Goal: Task Accomplishment & Management: Complete application form

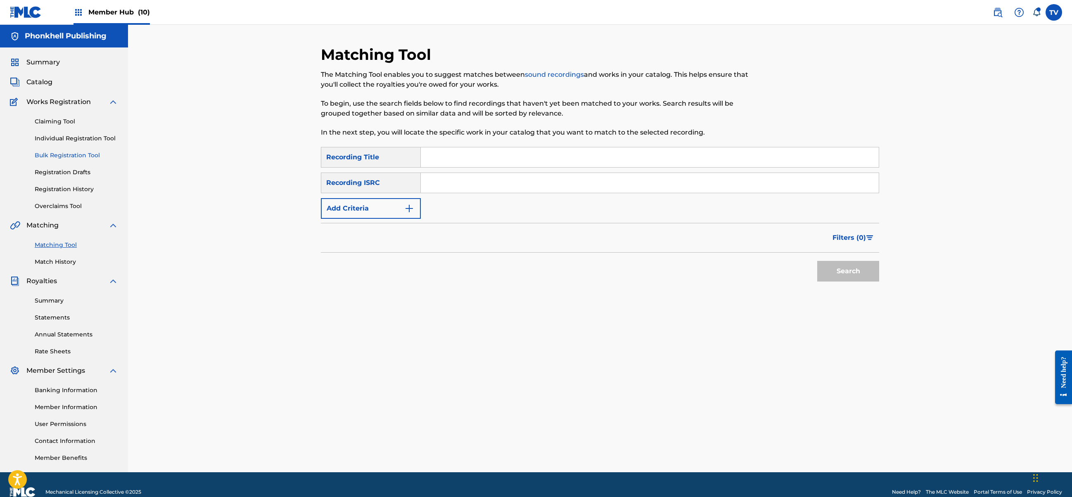
click at [70, 158] on link "Bulk Registration Tool" at bounding box center [76, 155] width 83 height 9
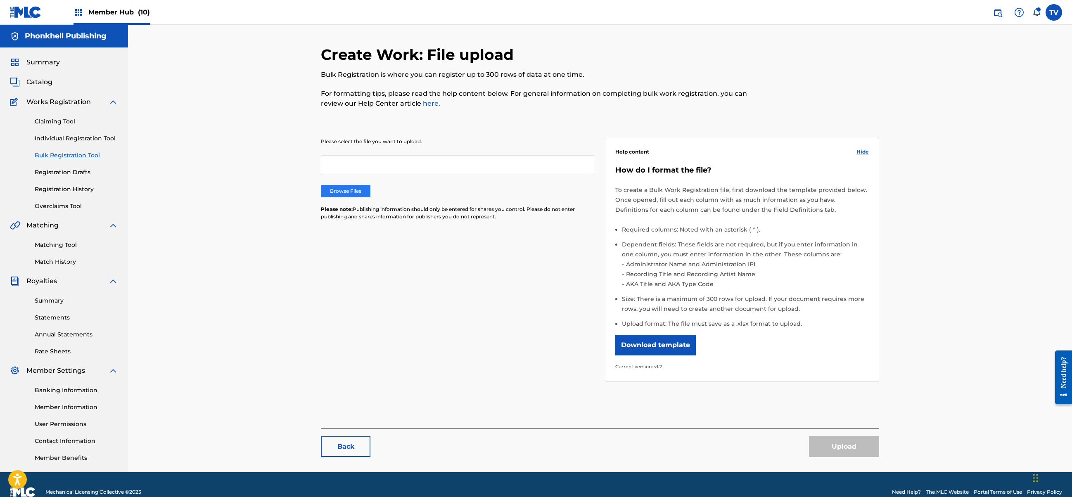
click at [350, 192] on label "Browse Files" at bounding box center [346, 191] width 50 height 12
click at [0, 0] on input "Browse Files" at bounding box center [0, 0] width 0 height 0
click at [74, 123] on link "Claiming Tool" at bounding box center [76, 121] width 83 height 9
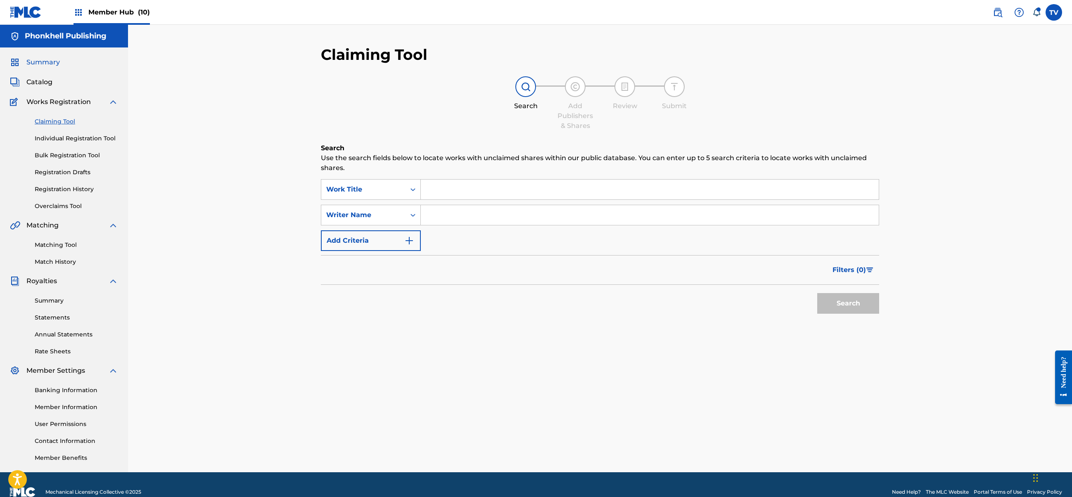
click at [48, 65] on span "Summary" at bounding box center [42, 62] width 33 height 10
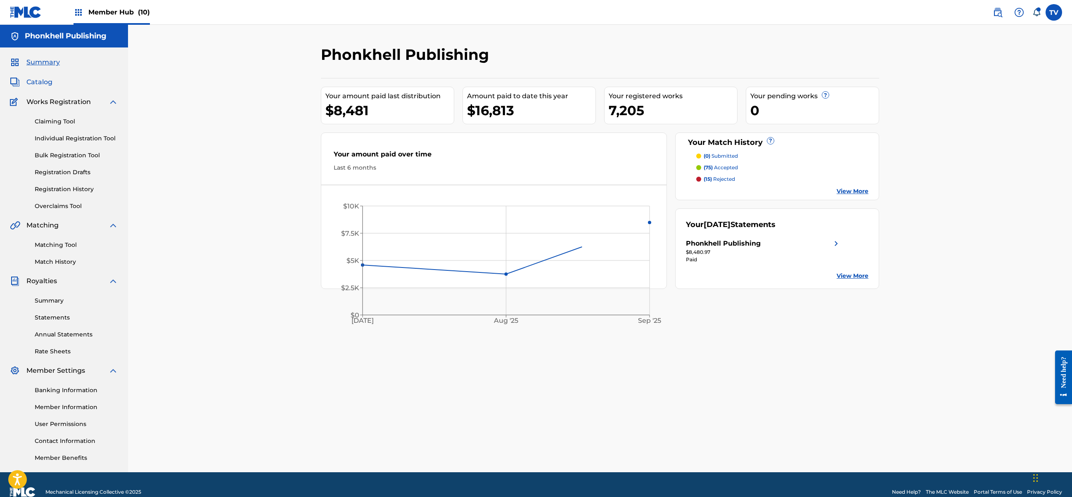
click at [43, 78] on span "Catalog" at bounding box center [39, 82] width 26 height 10
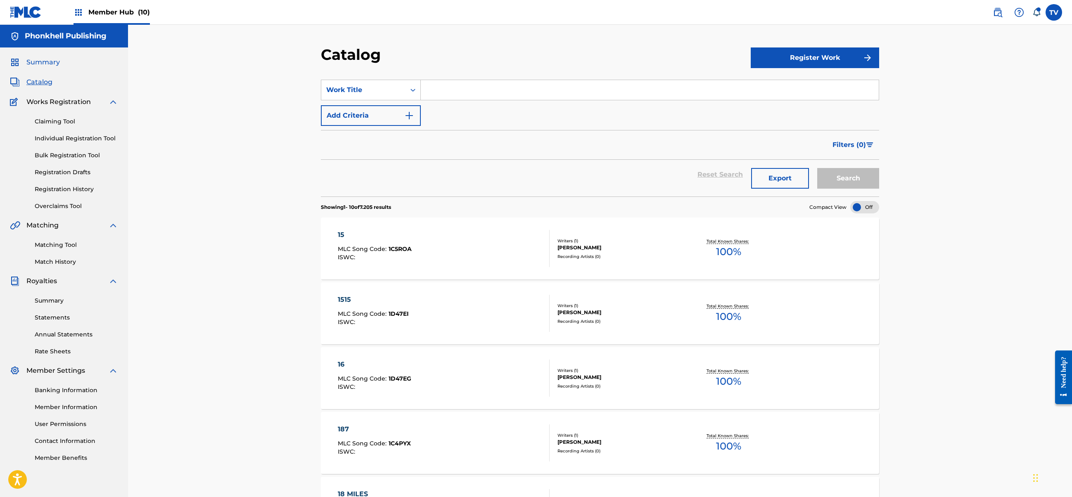
click at [40, 63] on span "Summary" at bounding box center [42, 62] width 33 height 10
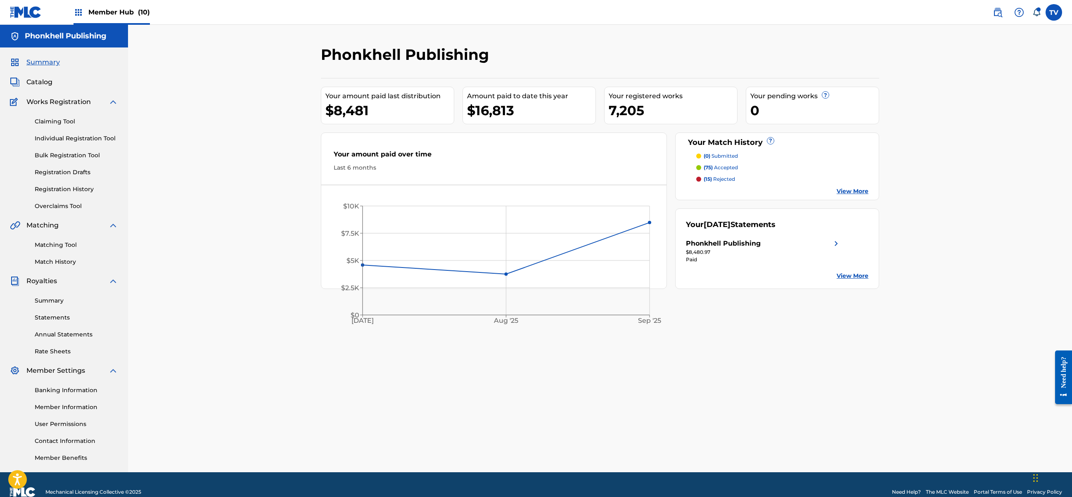
click at [114, 12] on span "Member Hub (10)" at bounding box center [119, 11] width 62 height 9
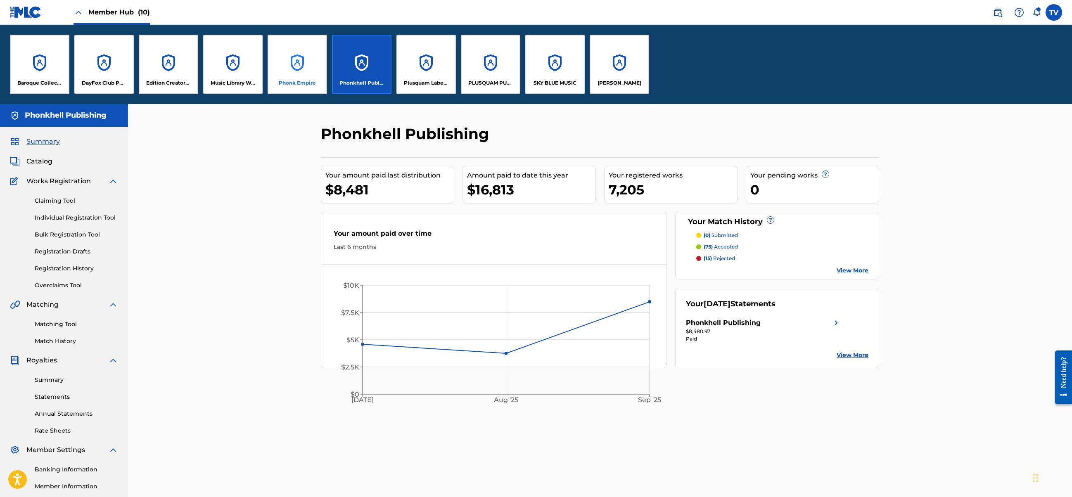
click at [289, 72] on div "Phonk Empire" at bounding box center [296, 64] width 59 height 59
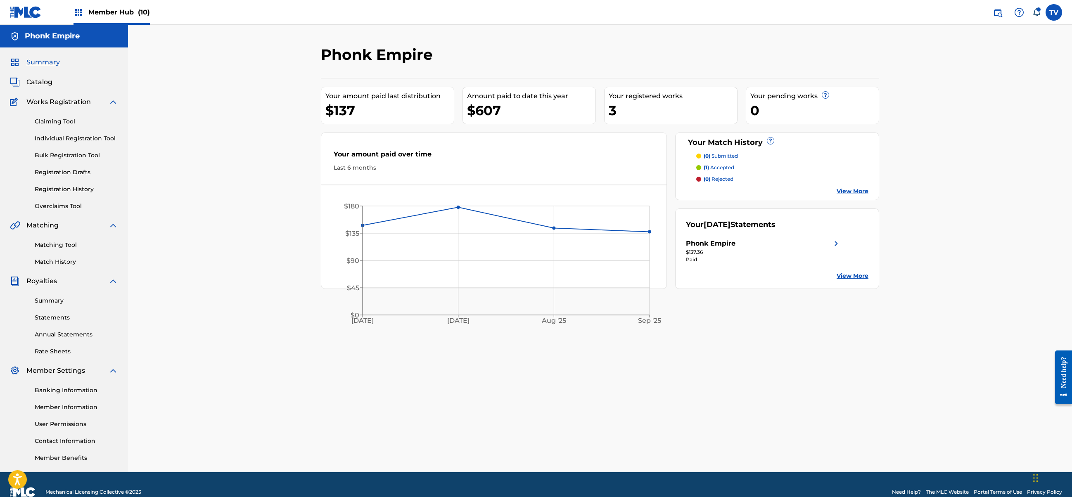
click at [109, 16] on span "Member Hub (10)" at bounding box center [119, 11] width 62 height 9
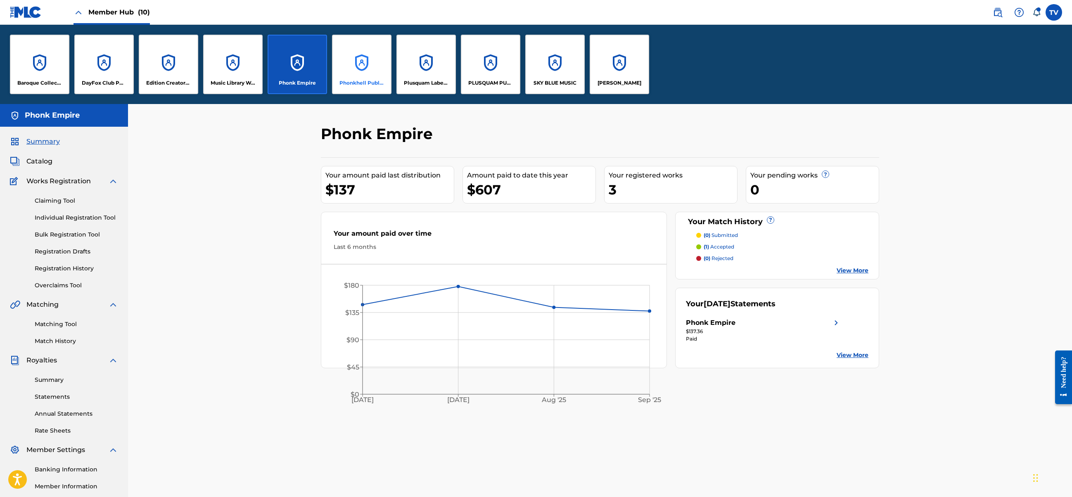
click at [373, 74] on div "Phonkhell Publishing" at bounding box center [361, 64] width 59 height 59
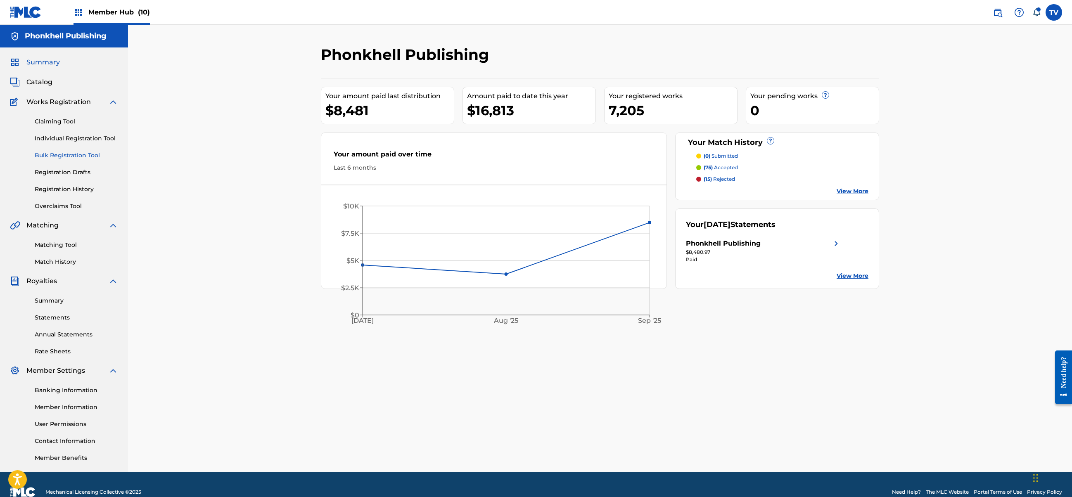
click at [73, 158] on link "Bulk Registration Tool" at bounding box center [76, 155] width 83 height 9
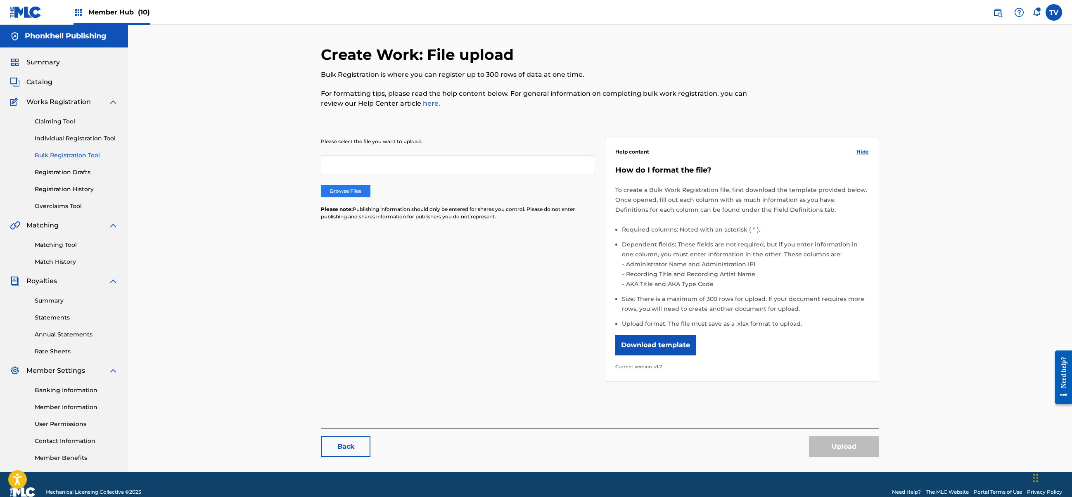
click at [362, 192] on label "Browse Files" at bounding box center [346, 191] width 50 height 12
click at [0, 0] on input "Browse Files" at bounding box center [0, 0] width 0 height 0
click at [842, 439] on button "Upload" at bounding box center [844, 446] width 70 height 21
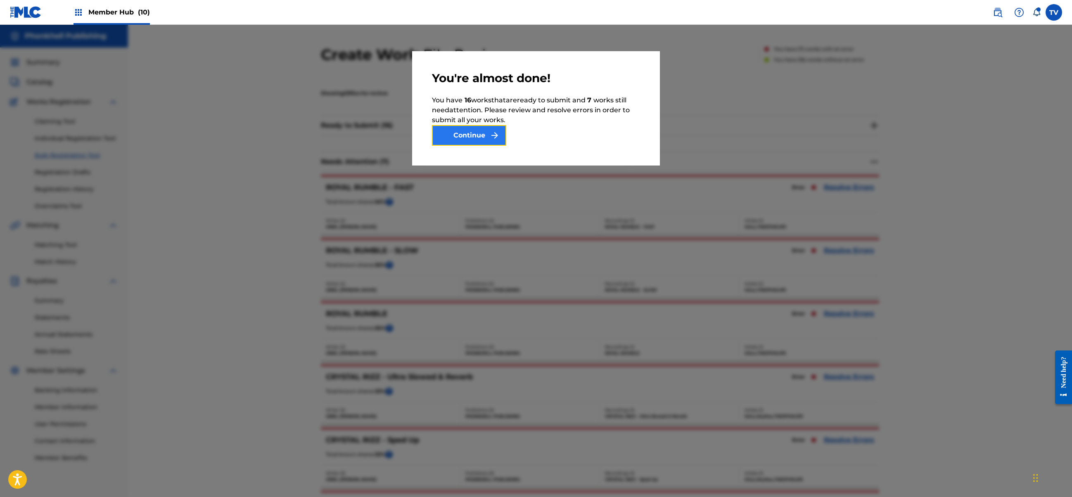
click at [479, 145] on button "Continue" at bounding box center [469, 135] width 74 height 21
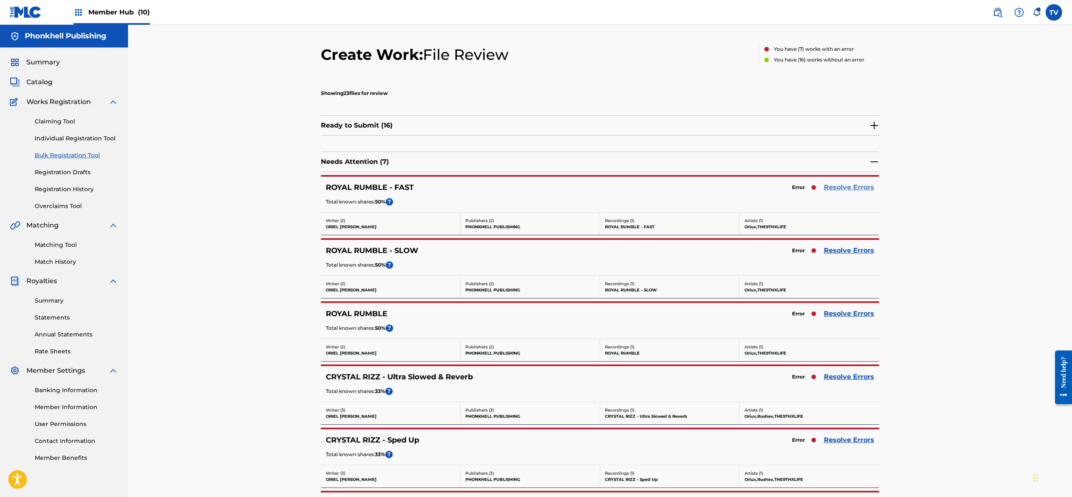
click at [864, 192] on link "Resolve Errors" at bounding box center [848, 187] width 50 height 10
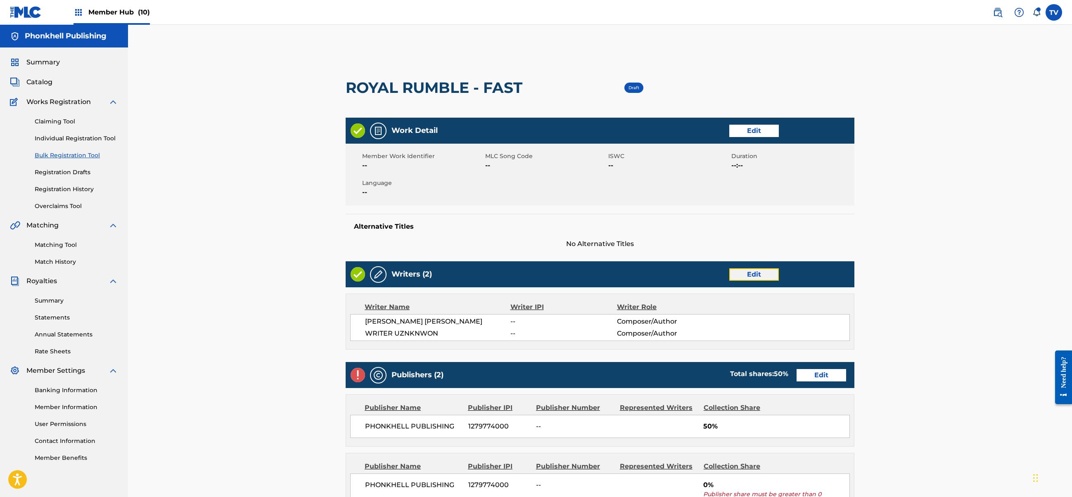
click at [745, 276] on link "Edit" at bounding box center [754, 274] width 50 height 12
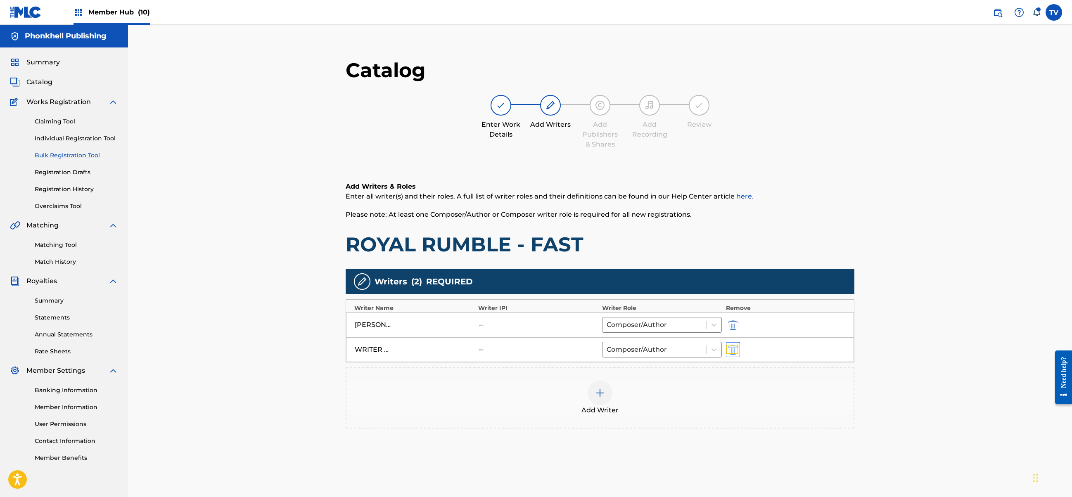
click at [735, 351] on img "submit" at bounding box center [732, 350] width 9 height 10
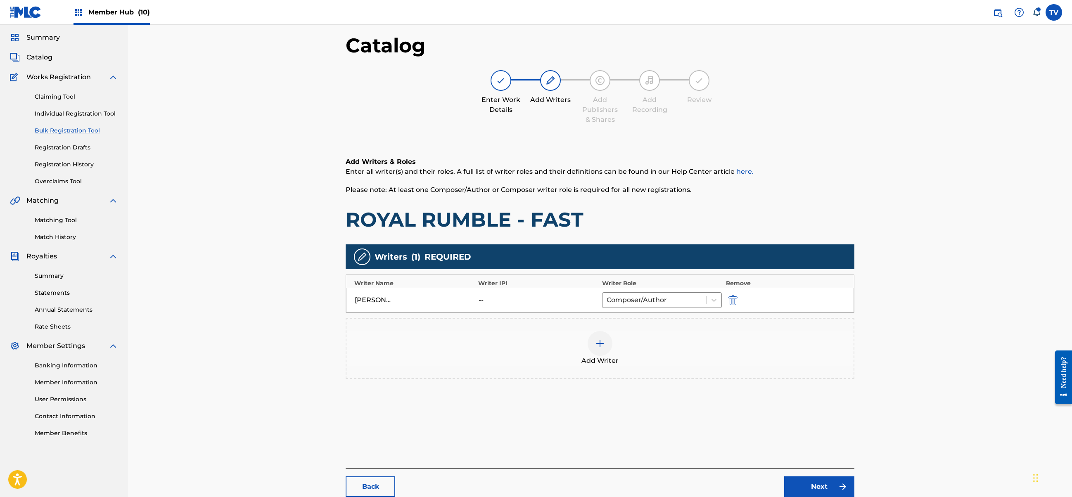
scroll to position [93, 0]
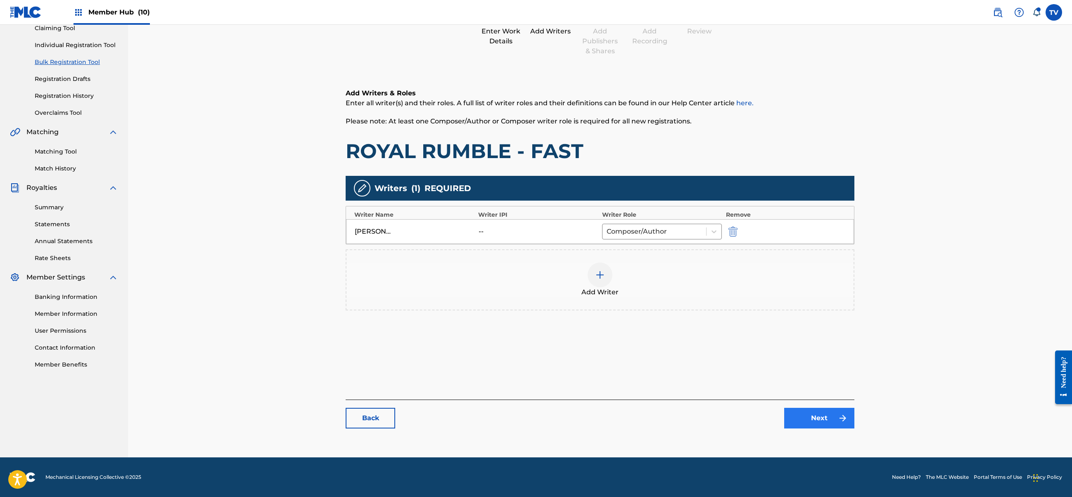
click at [811, 407] on div "Back Next" at bounding box center [599, 414] width 509 height 29
click at [819, 415] on link "Next" at bounding box center [819, 418] width 70 height 21
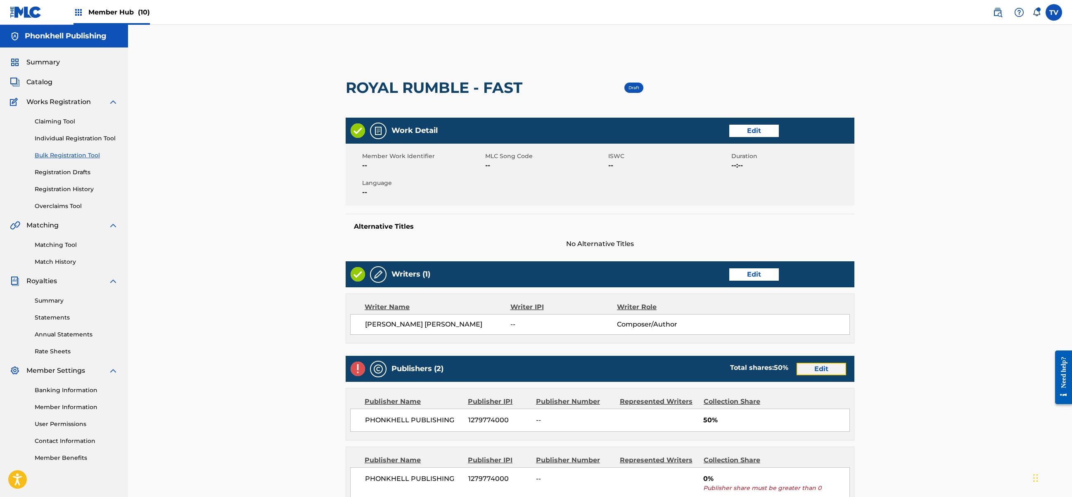
click at [824, 375] on link "Edit" at bounding box center [821, 369] width 50 height 12
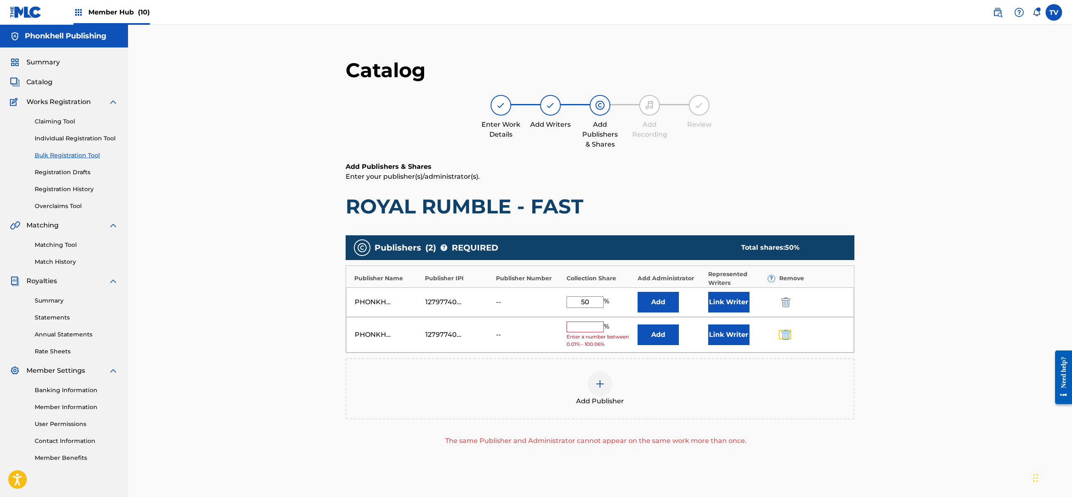
click at [790, 336] on button "submit" at bounding box center [784, 334] width 12 height 9
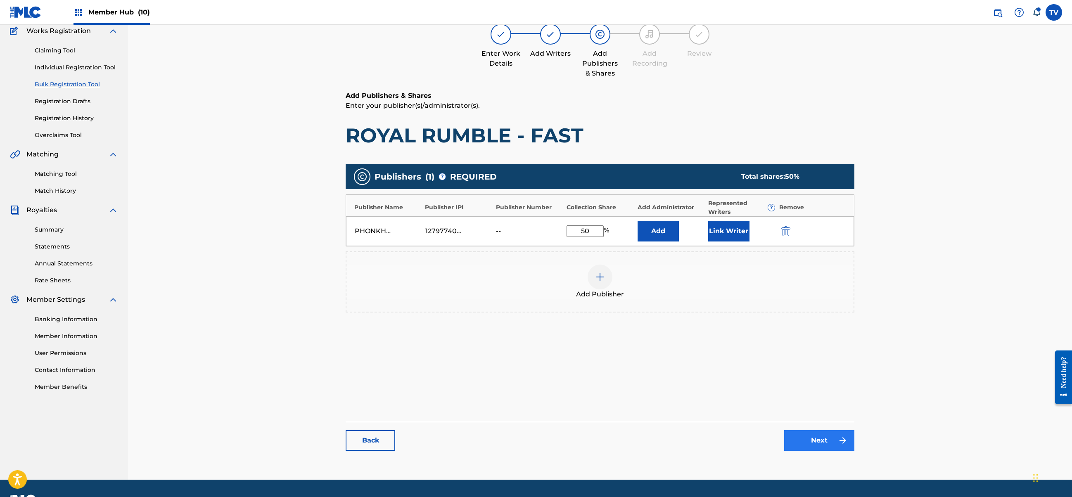
scroll to position [93, 0]
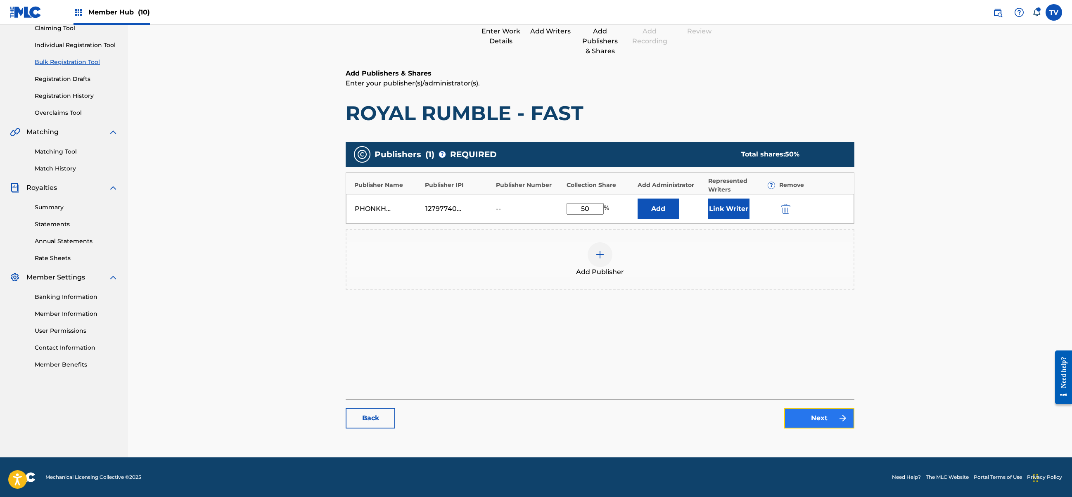
click at [827, 414] on link "Next" at bounding box center [819, 418] width 70 height 21
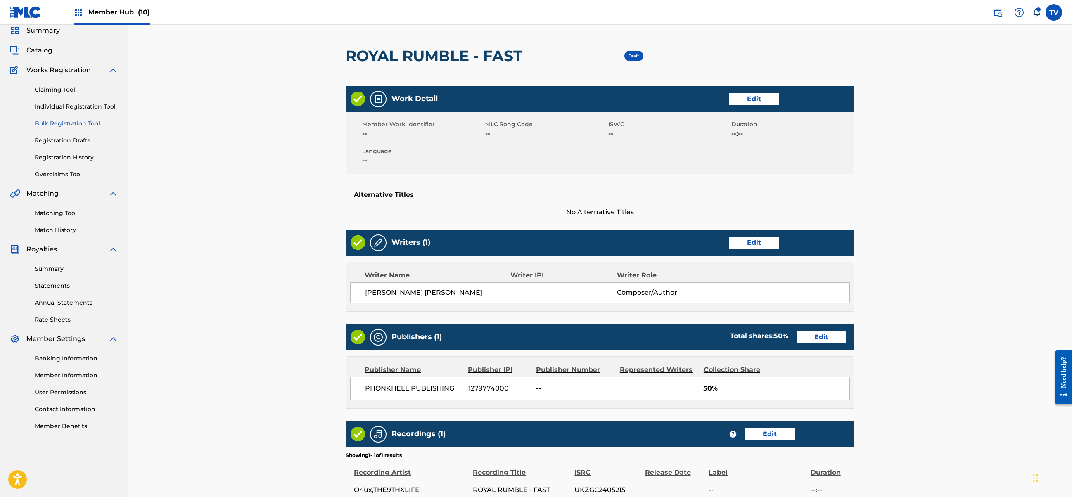
scroll to position [146, 0]
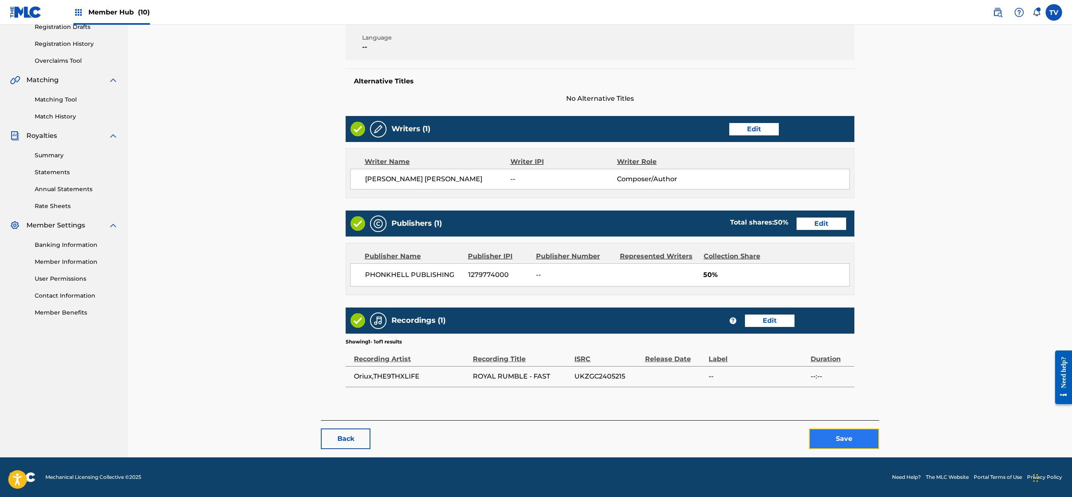
click at [841, 432] on button "Save" at bounding box center [844, 438] width 70 height 21
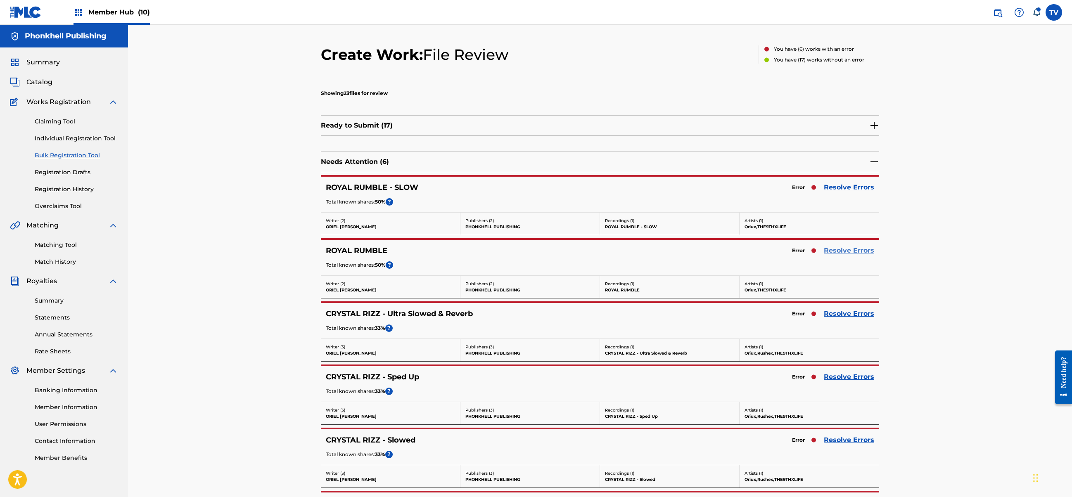
click at [852, 251] on link "Resolve Errors" at bounding box center [848, 251] width 50 height 10
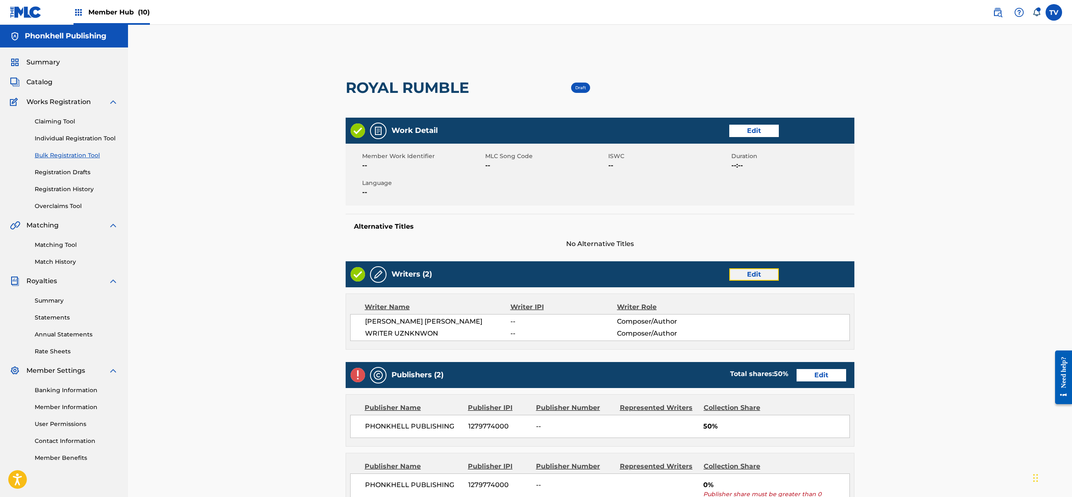
click at [745, 276] on link "Edit" at bounding box center [754, 274] width 50 height 12
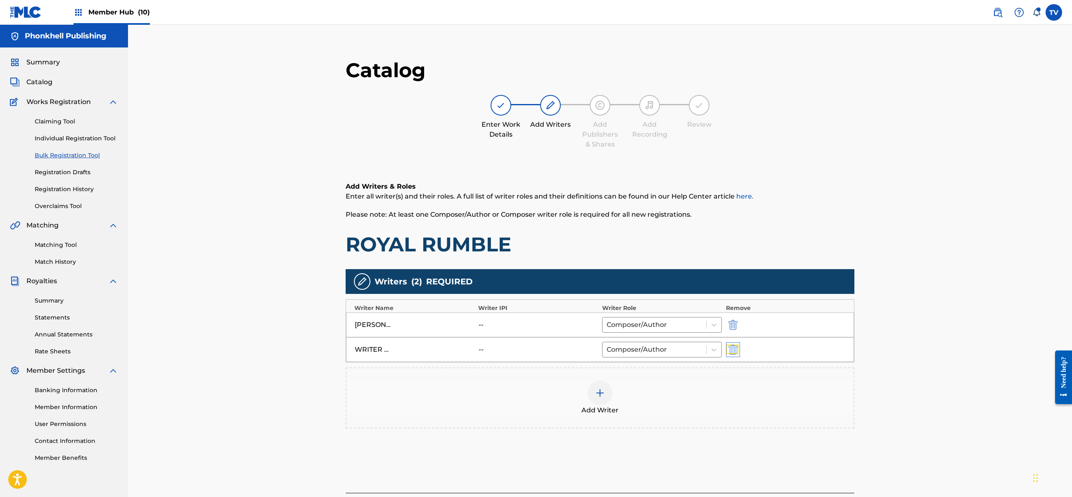
click at [734, 354] on img "submit" at bounding box center [732, 350] width 9 height 10
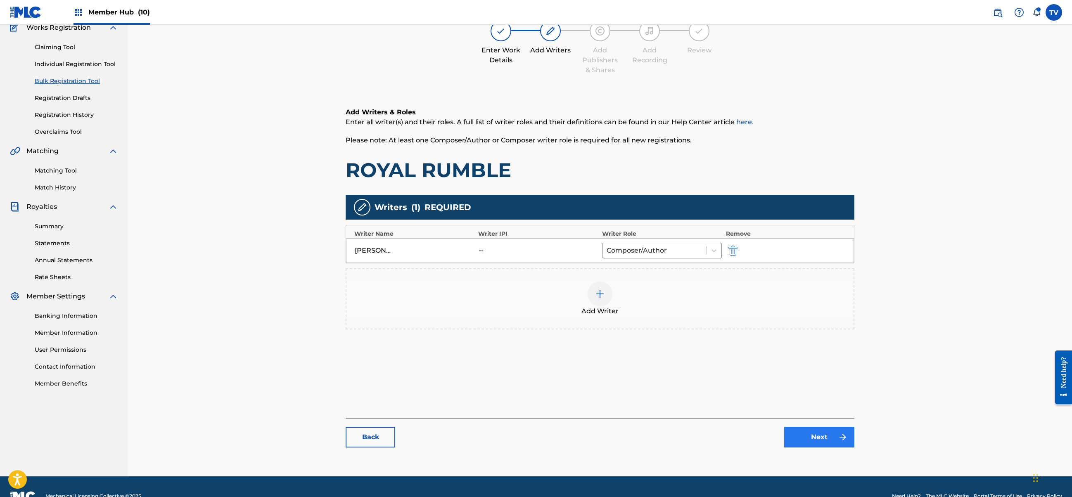
scroll to position [93, 0]
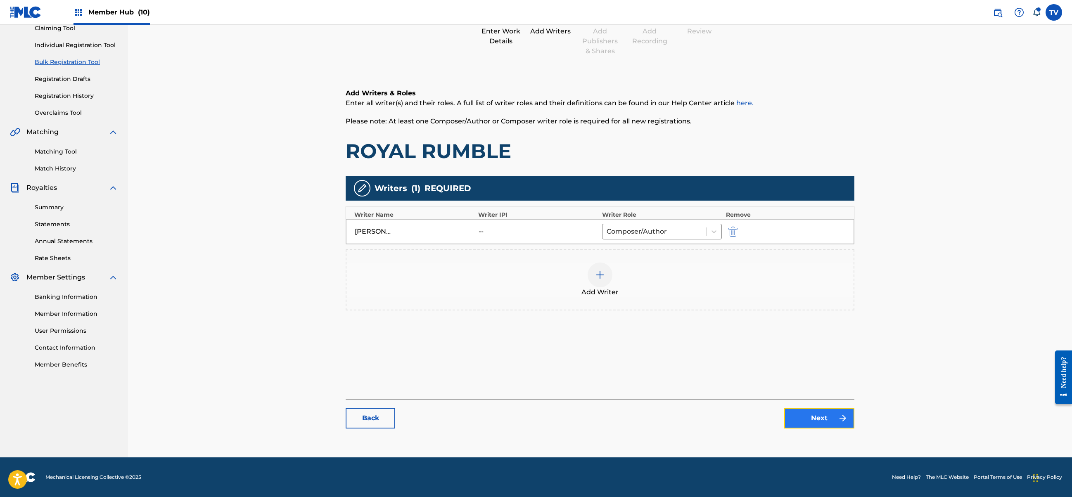
click at [818, 413] on link "Next" at bounding box center [819, 418] width 70 height 21
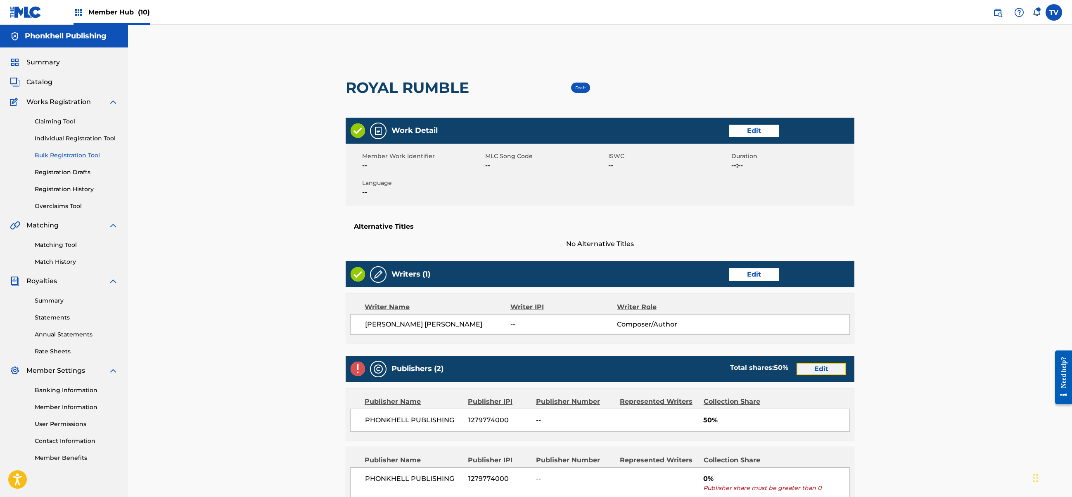
click at [824, 371] on link "Edit" at bounding box center [821, 369] width 50 height 12
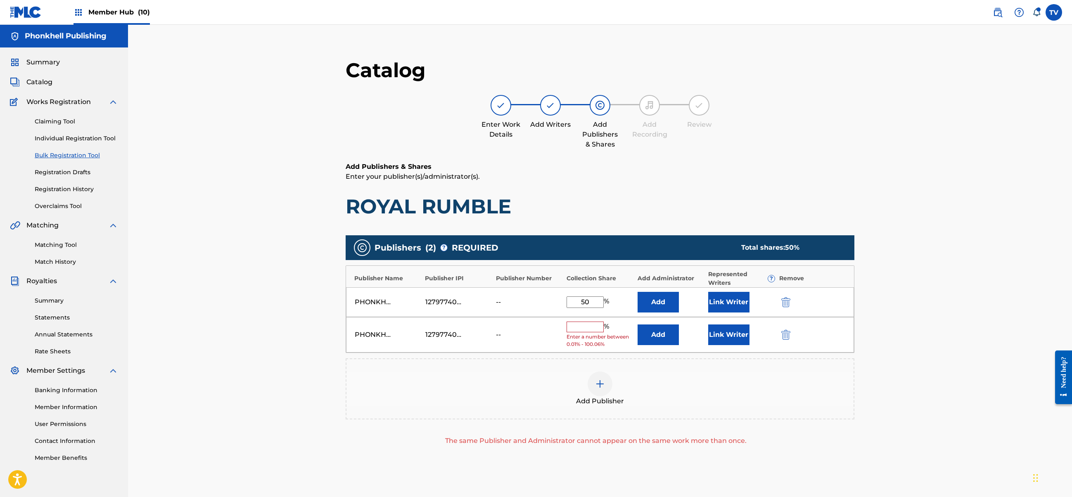
click at [791, 331] on div at bounding box center [796, 334] width 37 height 9
click at [788, 331] on img "submit" at bounding box center [785, 335] width 9 height 10
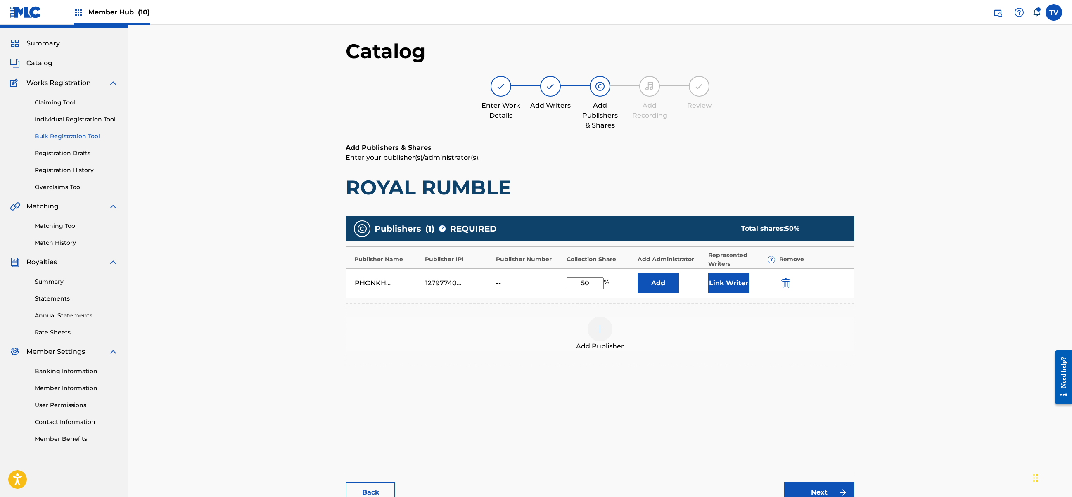
scroll to position [93, 0]
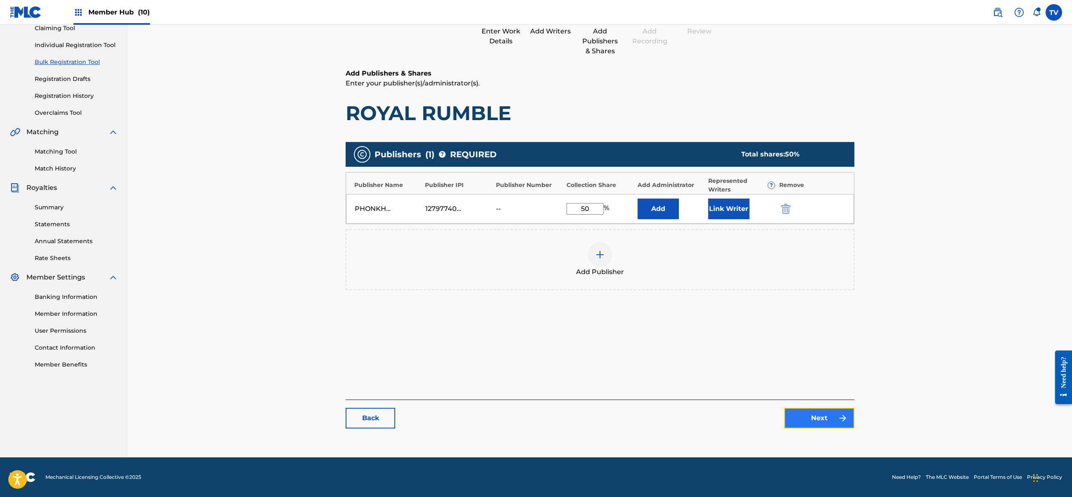
click at [819, 419] on link "Next" at bounding box center [819, 418] width 70 height 21
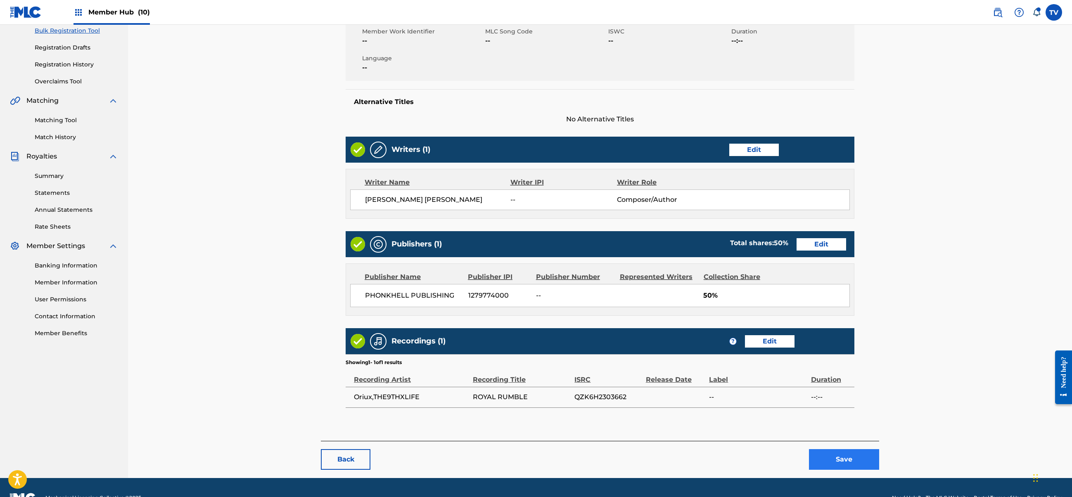
scroll to position [146, 0]
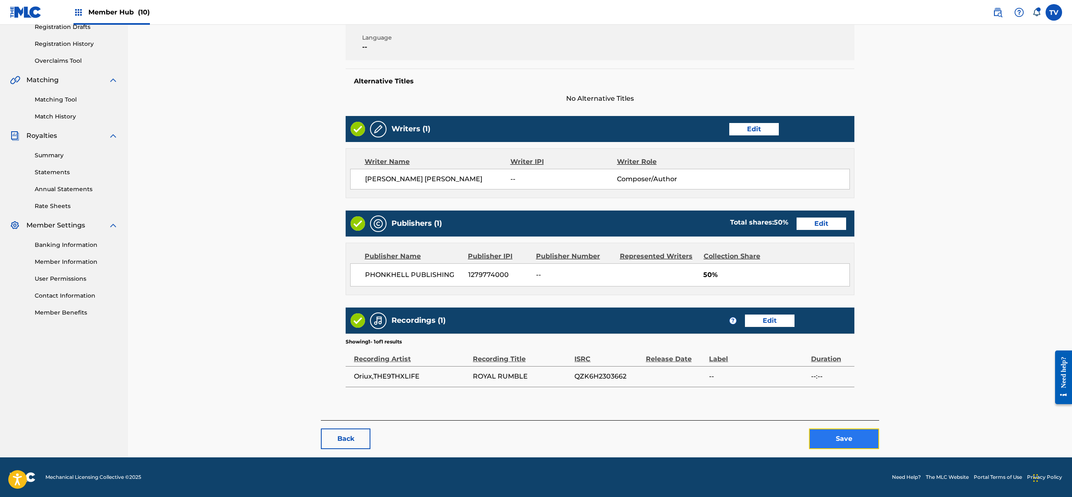
click at [833, 435] on button "Save" at bounding box center [844, 438] width 70 height 21
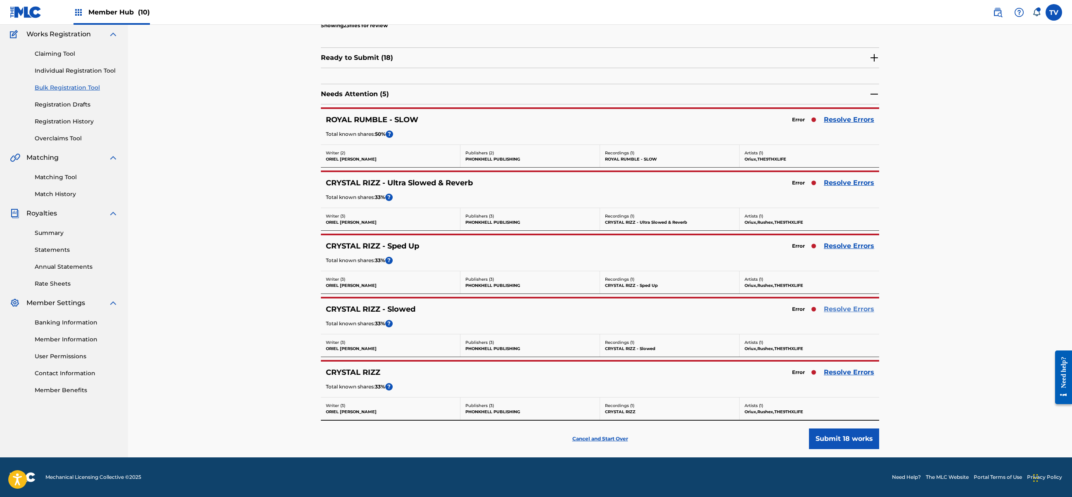
scroll to position [70, 0]
click at [848, 303] on div "Error Resolve Errors" at bounding box center [831, 309] width 86 height 12
click at [848, 306] on link "Resolve Errors" at bounding box center [848, 309] width 50 height 10
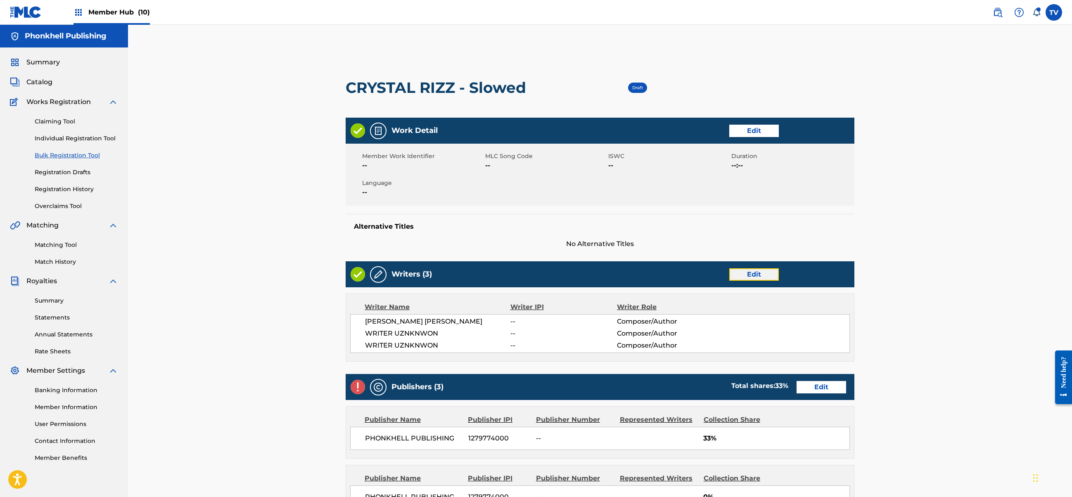
click at [757, 277] on link "Edit" at bounding box center [754, 274] width 50 height 12
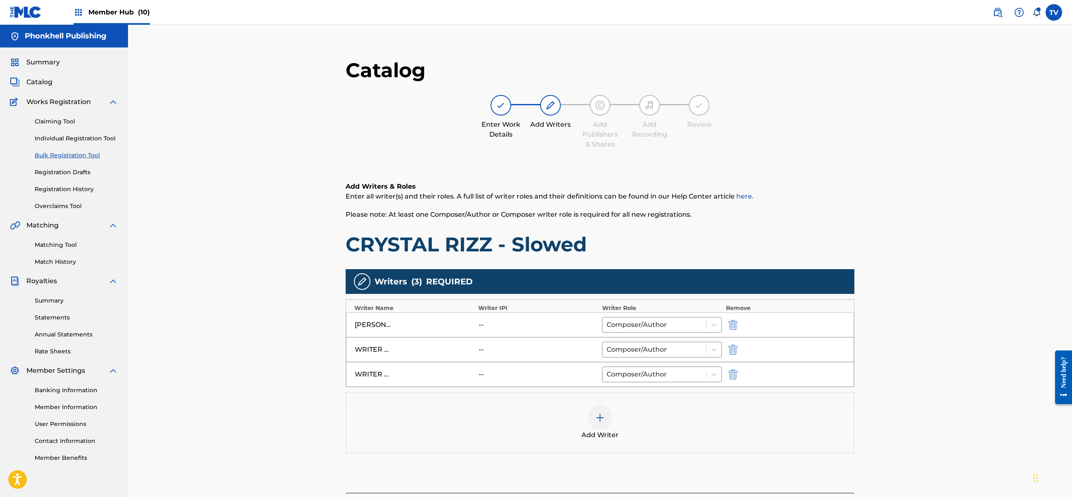
click at [735, 356] on div "WRITER UZNKNWON -- Composer/Author" at bounding box center [600, 349] width 508 height 25
drag, startPoint x: 734, startPoint y: 355, endPoint x: 731, endPoint y: 351, distance: 5.6
click at [733, 355] on div "WRITER UZNKNWON -- Composer/Author" at bounding box center [600, 349] width 508 height 25
click at [731, 351] on img "submit" at bounding box center [732, 350] width 9 height 10
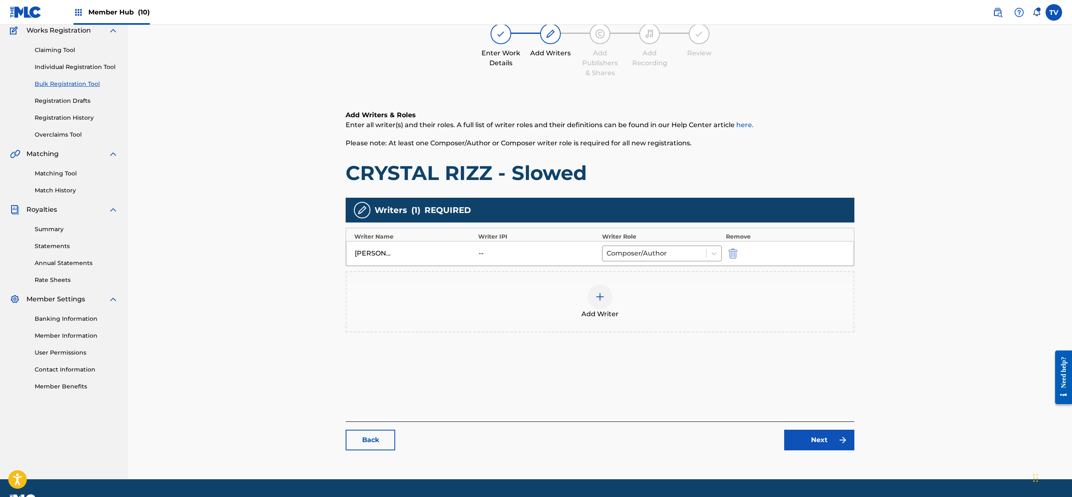
scroll to position [93, 0]
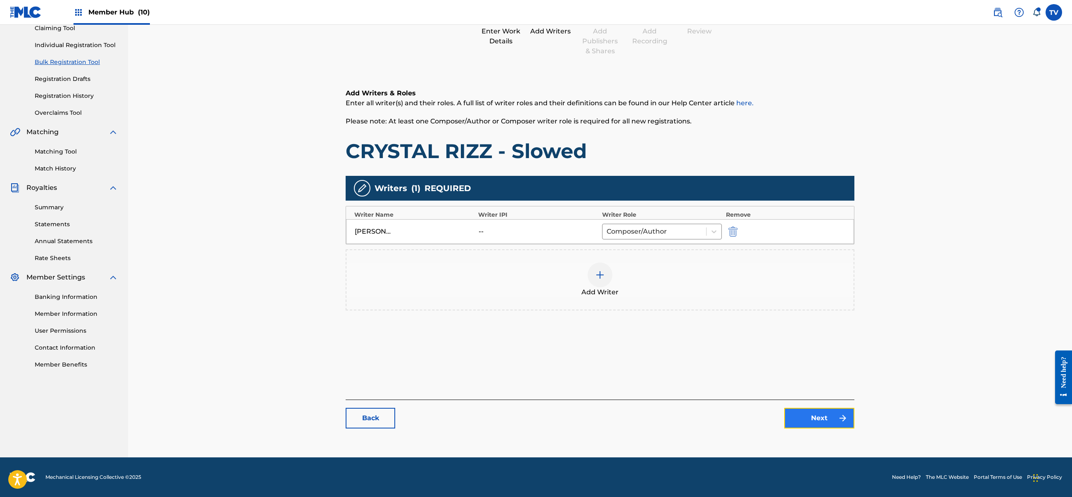
click at [812, 416] on link "Next" at bounding box center [819, 418] width 70 height 21
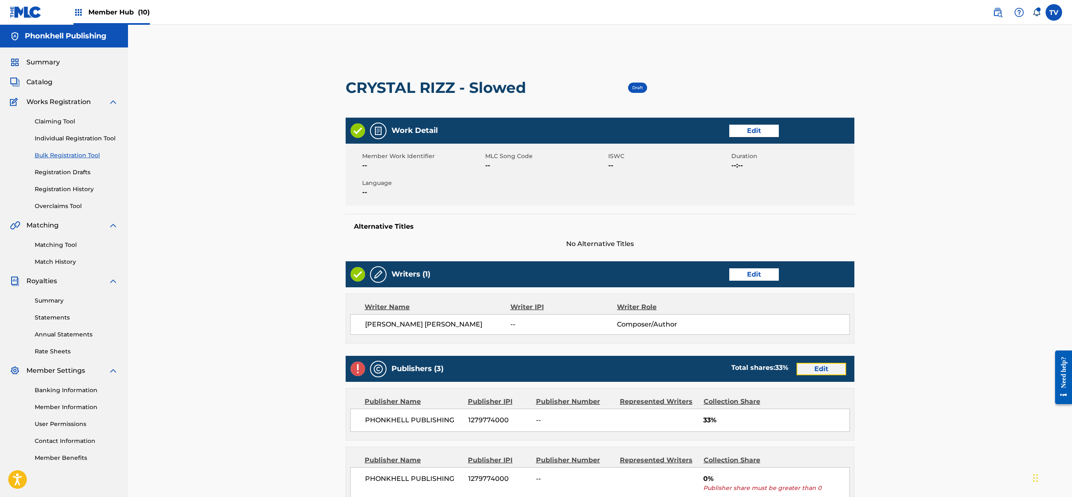
click at [813, 363] on link "Edit" at bounding box center [821, 369] width 50 height 12
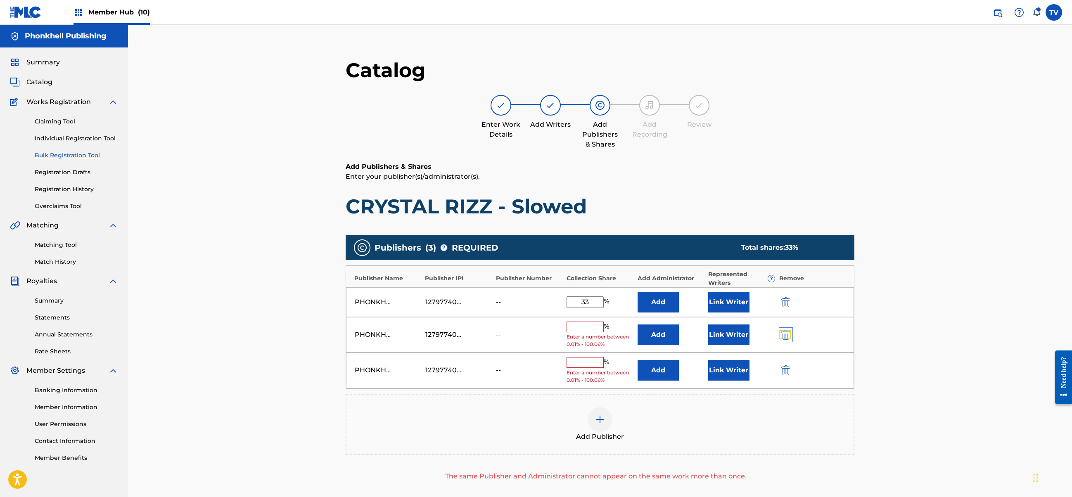
click at [783, 336] on img "submit" at bounding box center [785, 335] width 9 height 10
click at [783, 334] on img "submit" at bounding box center [785, 335] width 9 height 10
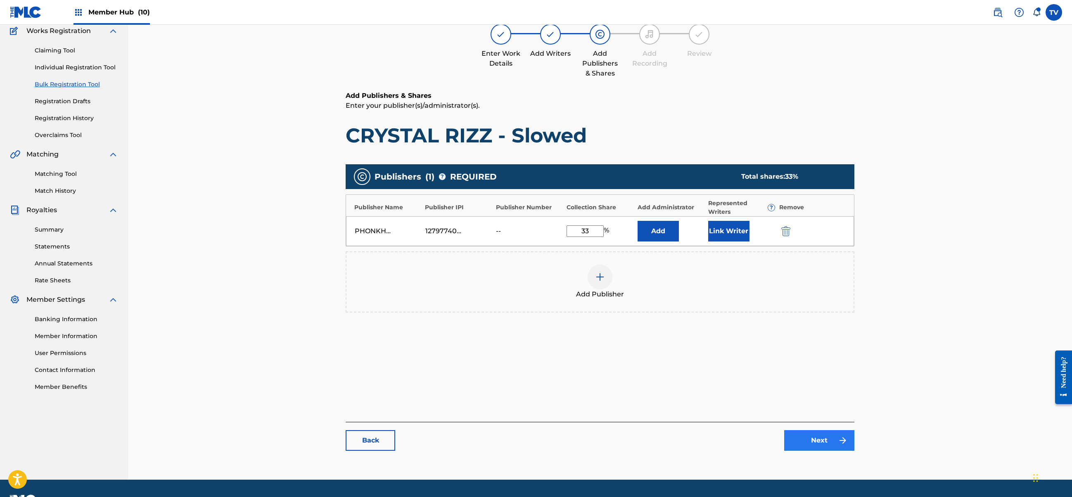
scroll to position [93, 0]
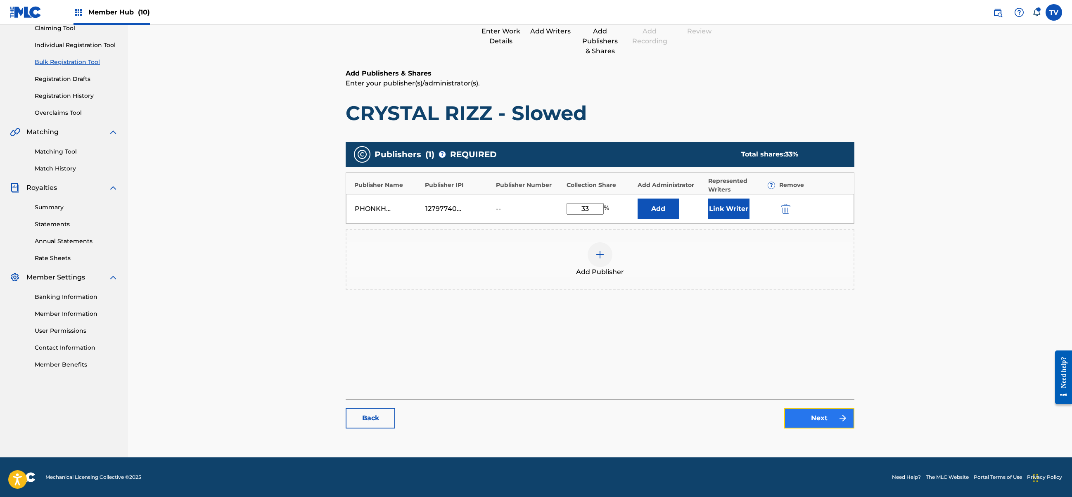
click at [815, 413] on link "Next" at bounding box center [819, 418] width 70 height 21
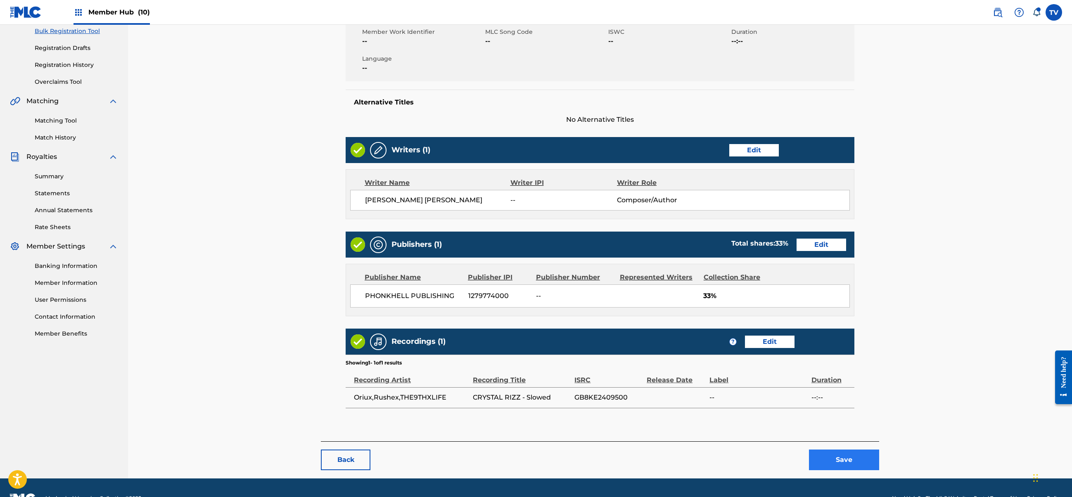
scroll to position [146, 0]
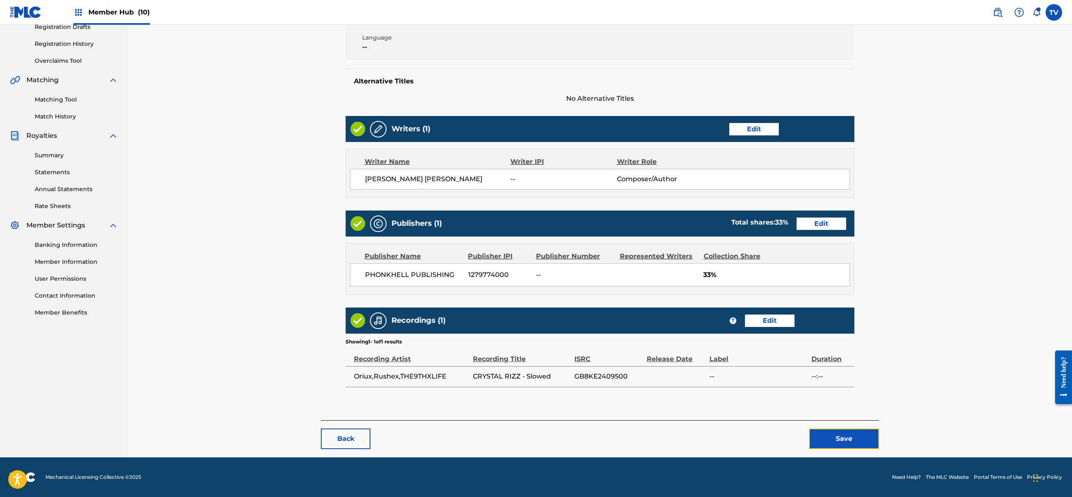
drag, startPoint x: 851, startPoint y: 434, endPoint x: 849, endPoint y: 429, distance: 5.2
click at [852, 433] on button "Save" at bounding box center [844, 438] width 70 height 21
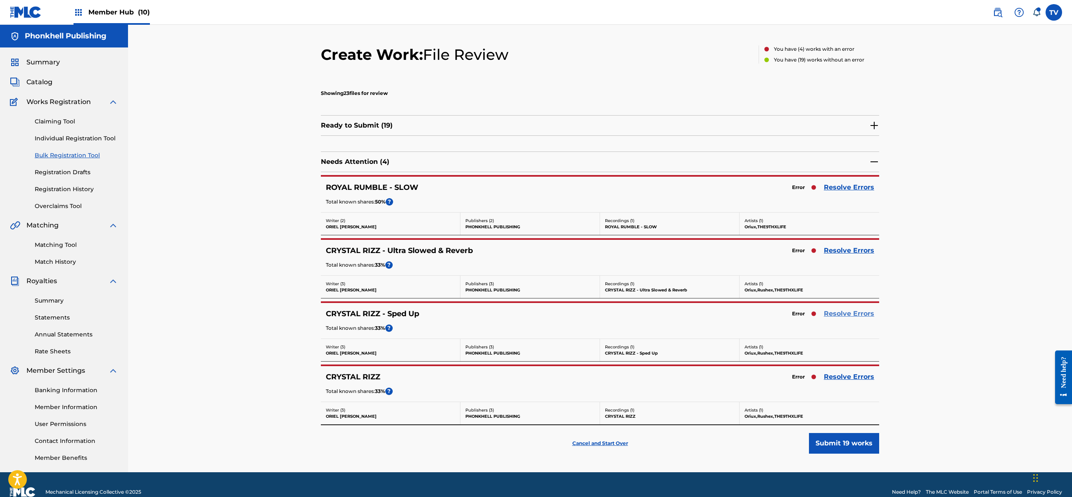
click at [847, 319] on link "Resolve Errors" at bounding box center [848, 314] width 50 height 10
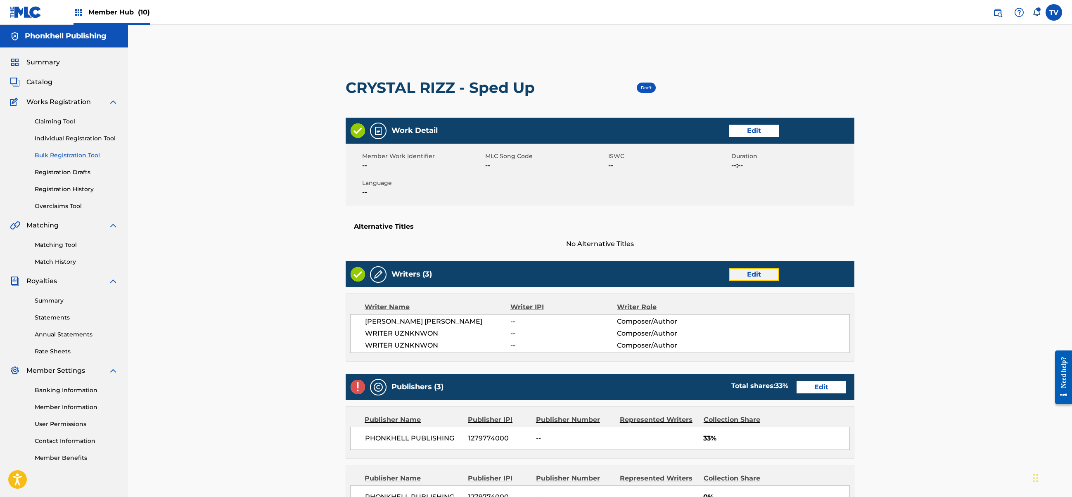
click at [745, 278] on link "Edit" at bounding box center [754, 274] width 50 height 12
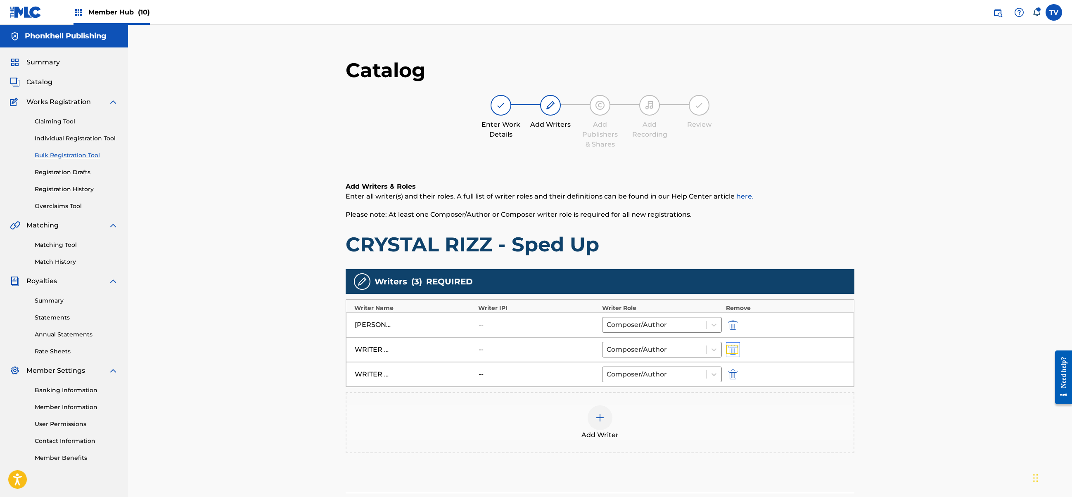
click at [728, 351] on img "submit" at bounding box center [732, 350] width 9 height 10
click at [728, 350] on img "submit" at bounding box center [732, 350] width 9 height 10
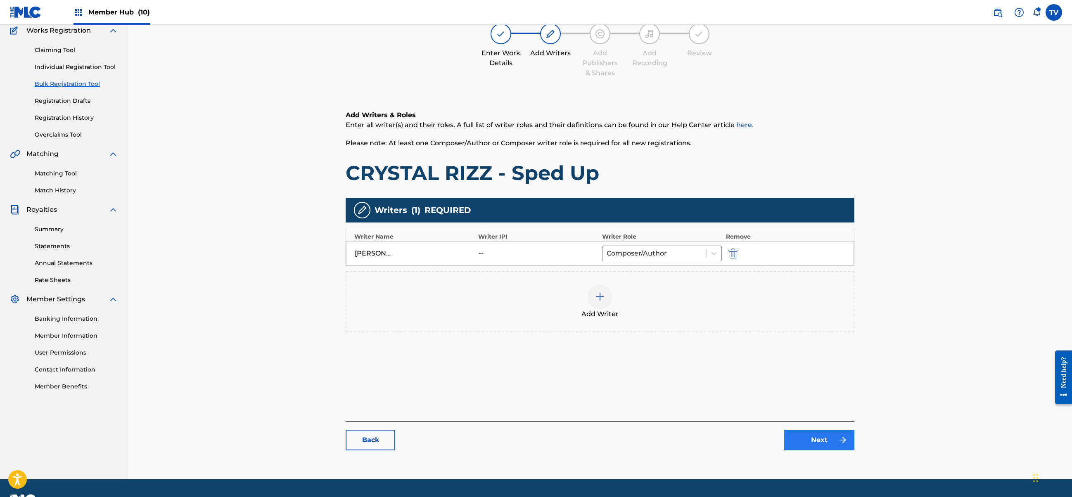
scroll to position [93, 0]
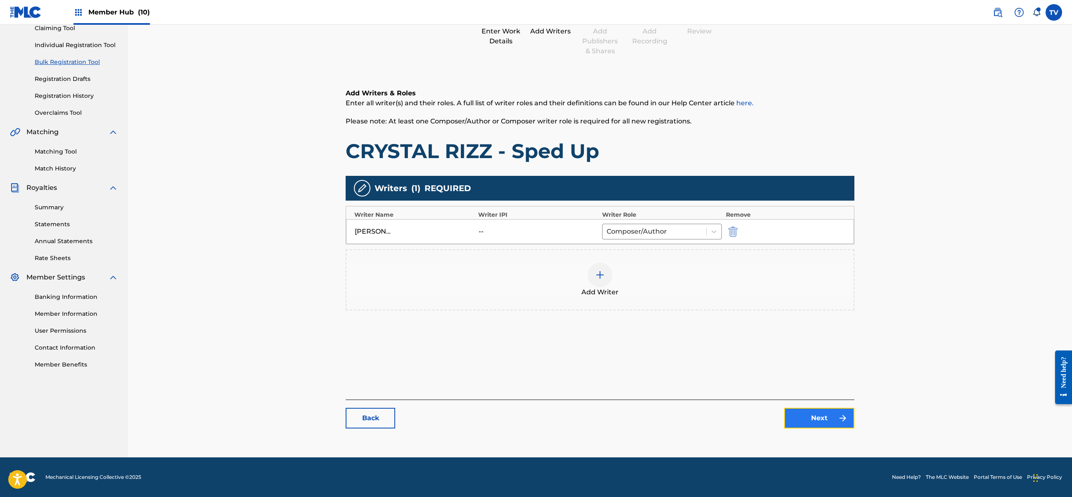
click at [831, 414] on link "Next" at bounding box center [819, 418] width 70 height 21
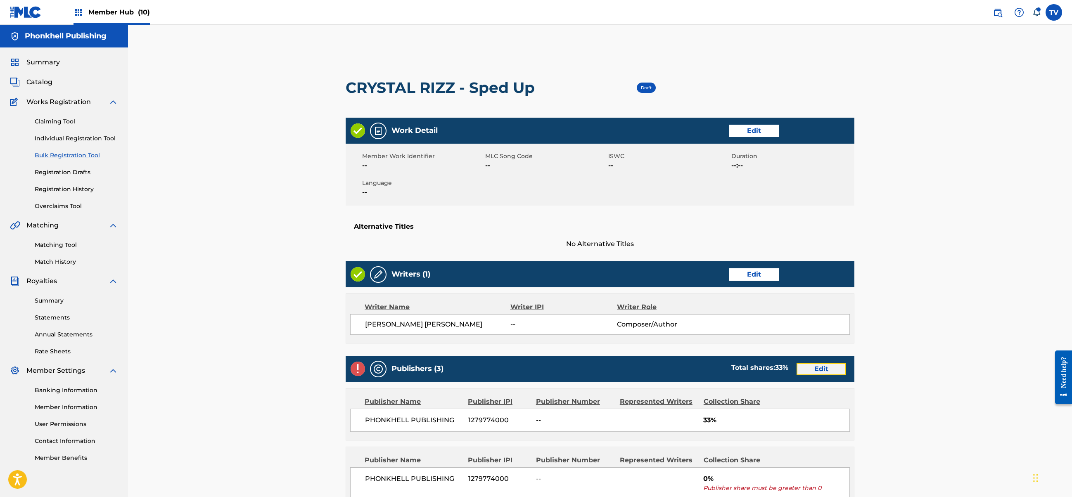
click at [821, 375] on link "Edit" at bounding box center [821, 369] width 50 height 12
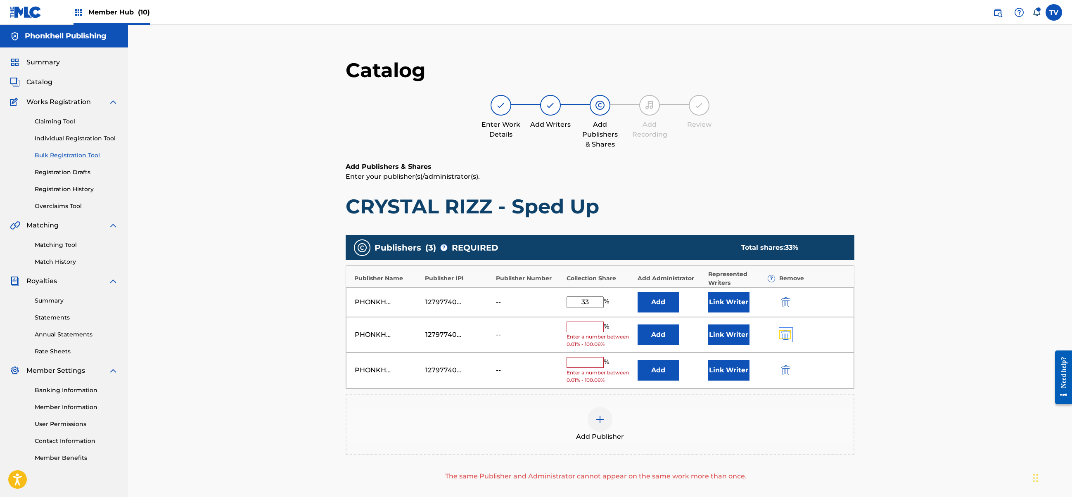
click at [786, 339] on img "submit" at bounding box center [785, 335] width 9 height 10
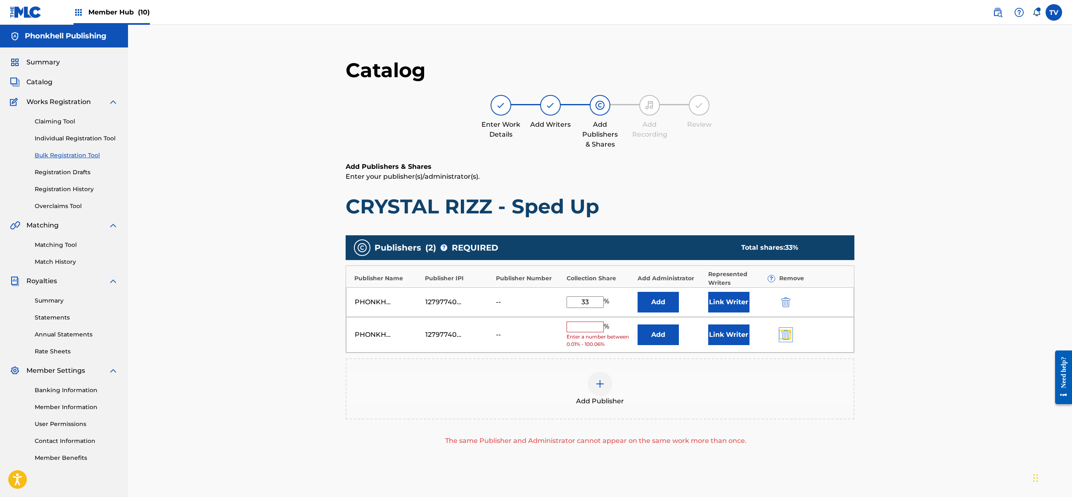
click at [786, 339] on img "submit" at bounding box center [785, 335] width 9 height 10
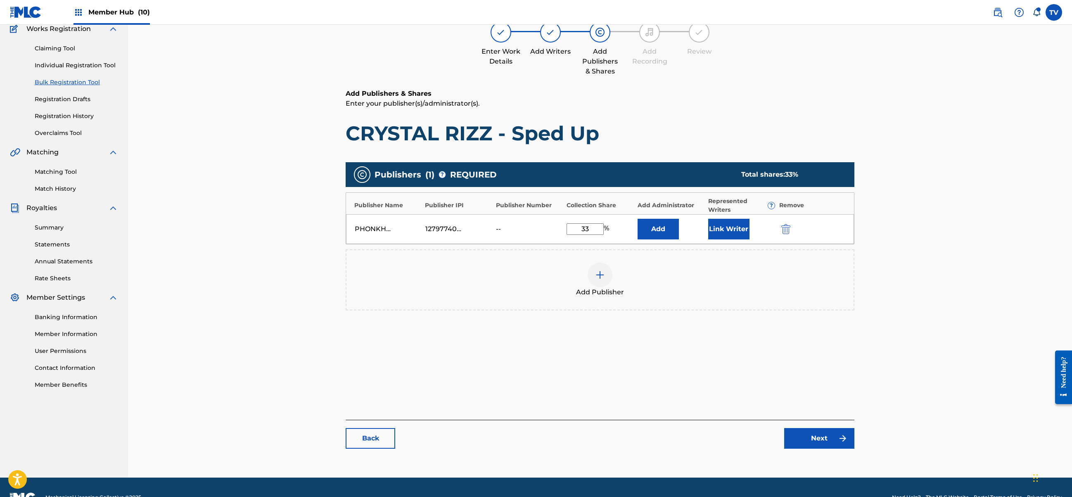
scroll to position [93, 0]
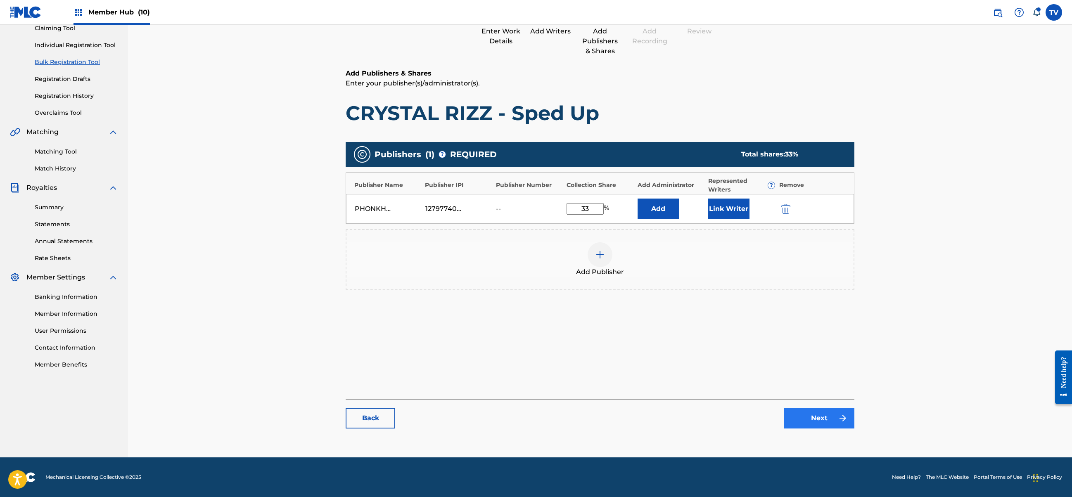
drag, startPoint x: 818, startPoint y: 395, endPoint x: 825, endPoint y: 411, distance: 17.9
click at [818, 395] on div "Catalog Enter Work Details Add Writers Add Publishers & Shares Add Recording Re…" at bounding box center [599, 201] width 509 height 472
click at [825, 412] on link "Next" at bounding box center [819, 418] width 70 height 21
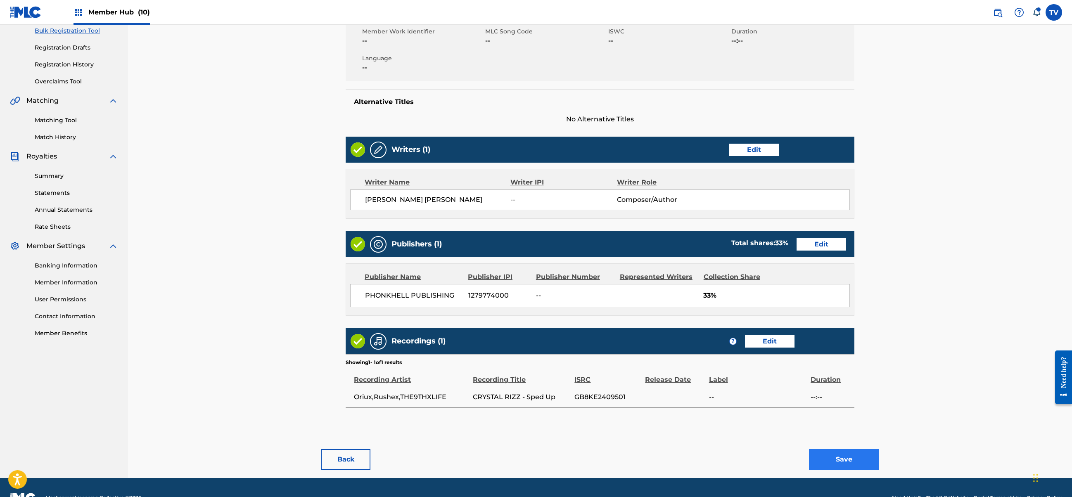
scroll to position [146, 0]
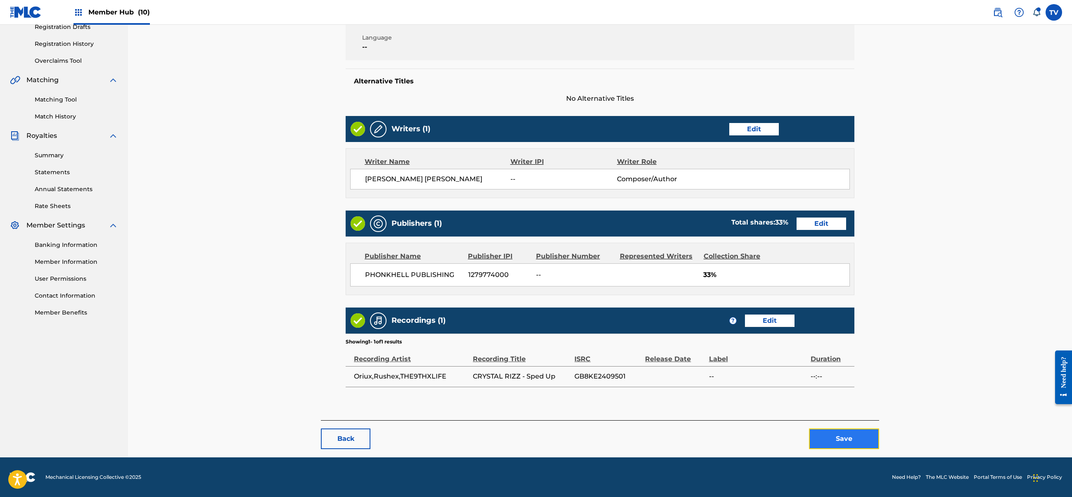
click at [842, 435] on button "Save" at bounding box center [844, 438] width 70 height 21
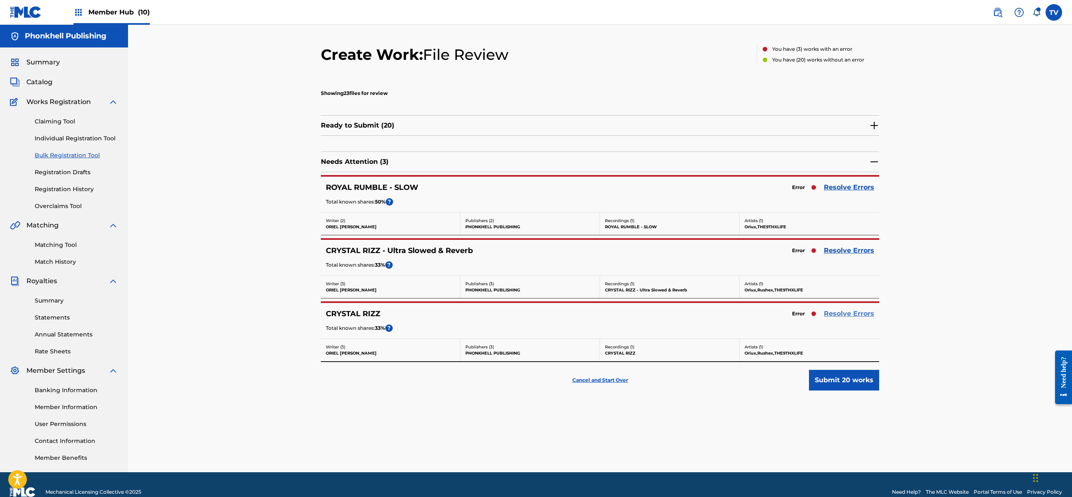
click at [830, 318] on link "Resolve Errors" at bounding box center [848, 314] width 50 height 10
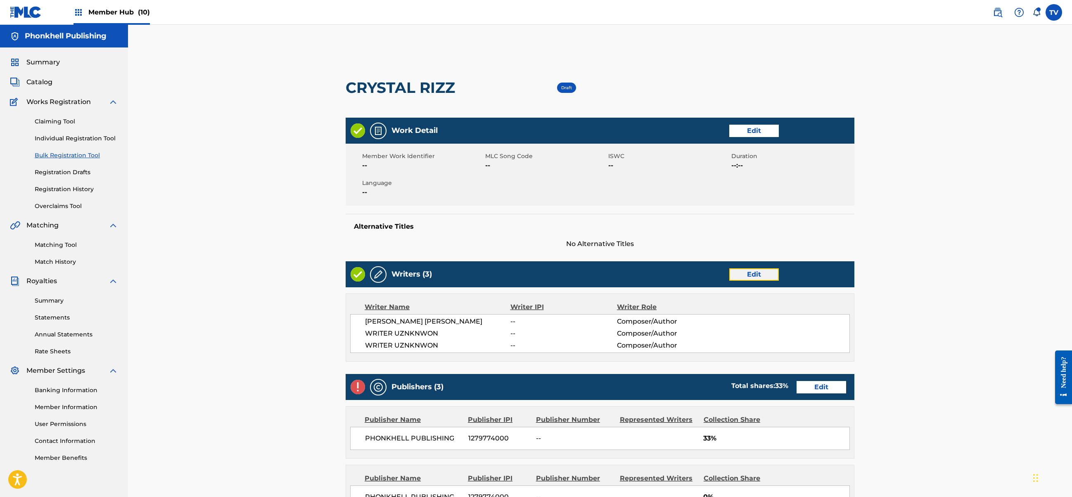
click at [753, 273] on link "Edit" at bounding box center [754, 274] width 50 height 12
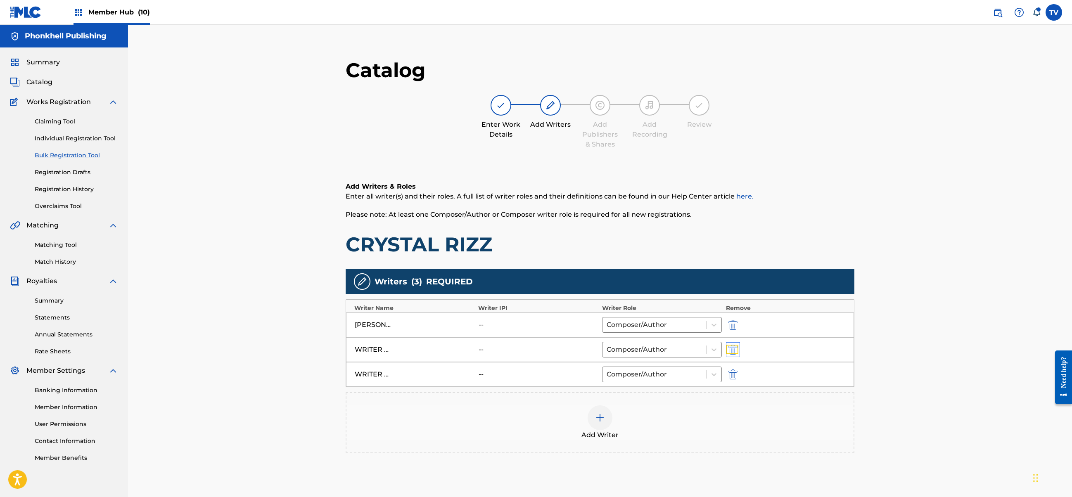
click at [736, 350] on img "submit" at bounding box center [732, 350] width 9 height 10
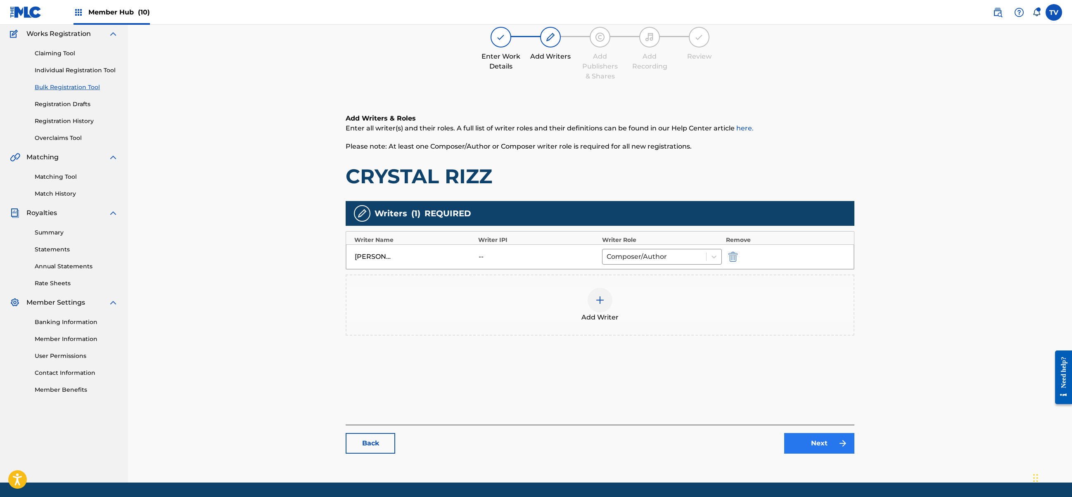
scroll to position [93, 0]
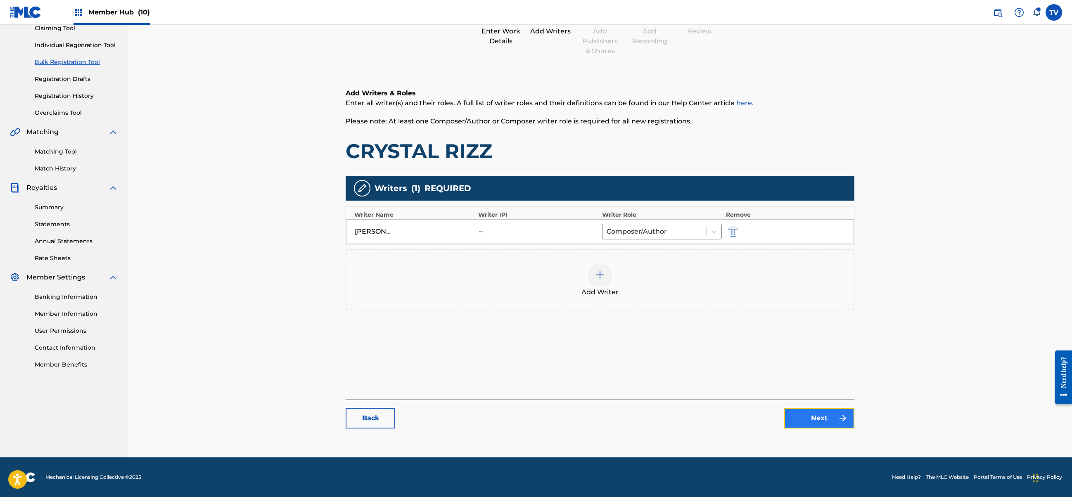
click at [841, 416] on img at bounding box center [843, 418] width 10 height 10
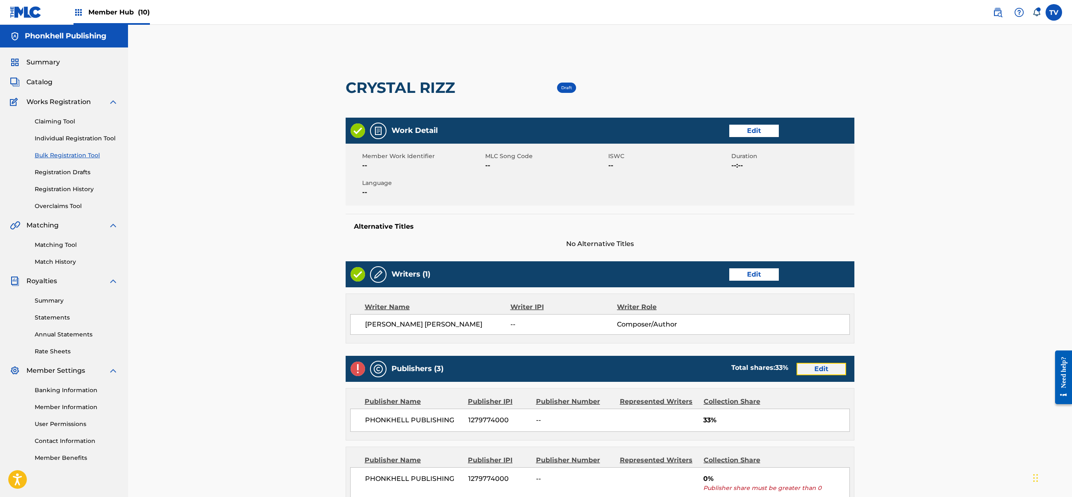
click at [834, 365] on link "Edit" at bounding box center [821, 369] width 50 height 12
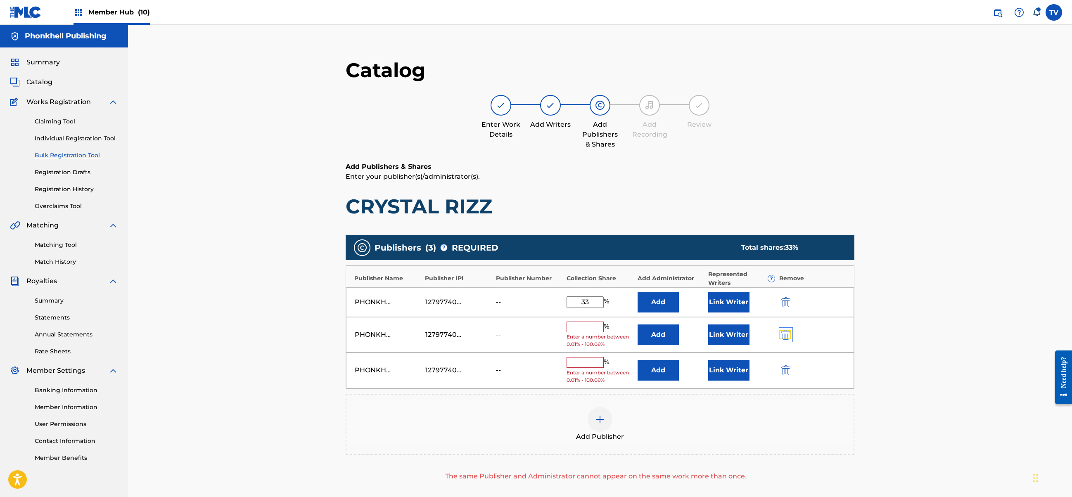
click at [788, 334] on img "submit" at bounding box center [785, 335] width 9 height 10
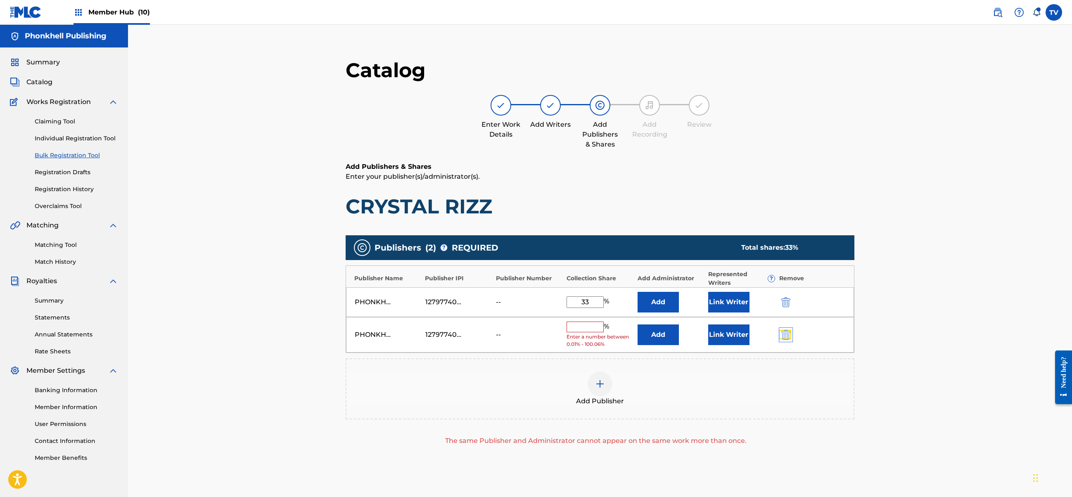
click at [788, 334] on img "submit" at bounding box center [785, 335] width 9 height 10
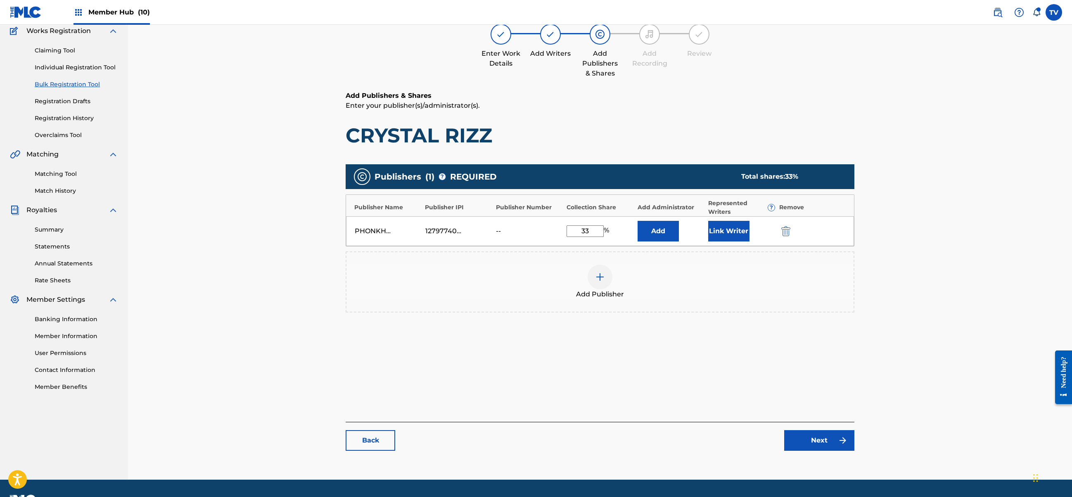
scroll to position [93, 0]
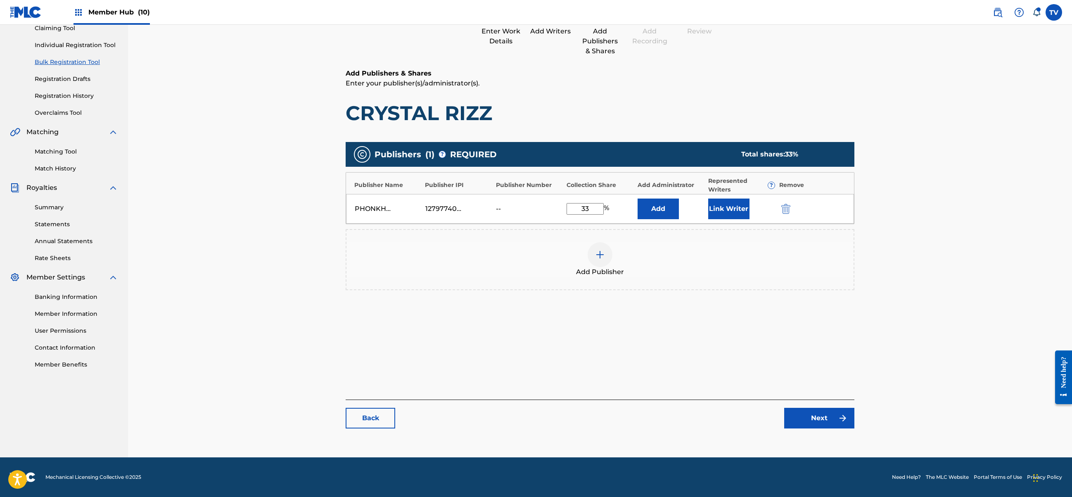
click at [808, 403] on div "Back Next" at bounding box center [599, 414] width 509 height 29
click at [824, 416] on link "Next" at bounding box center [819, 418] width 70 height 21
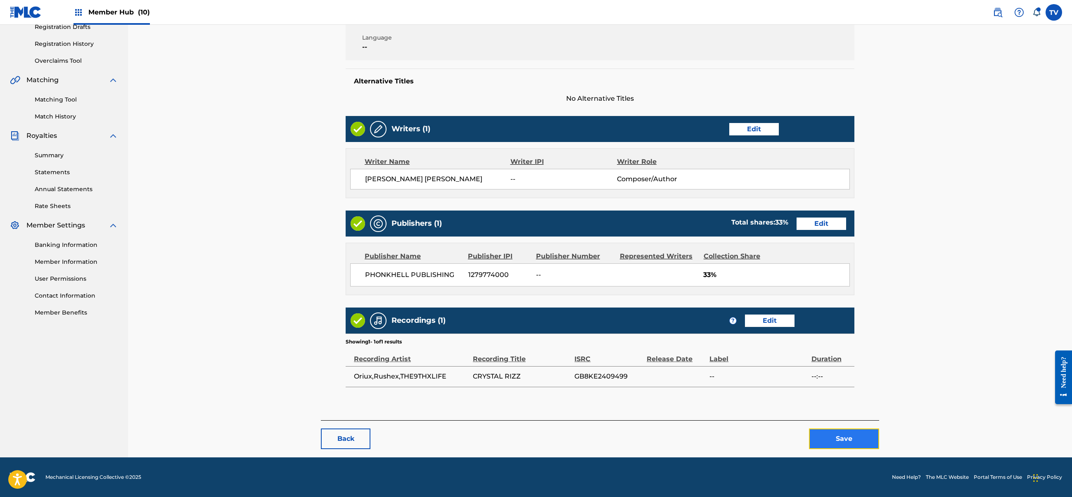
click at [853, 438] on button "Save" at bounding box center [844, 438] width 70 height 21
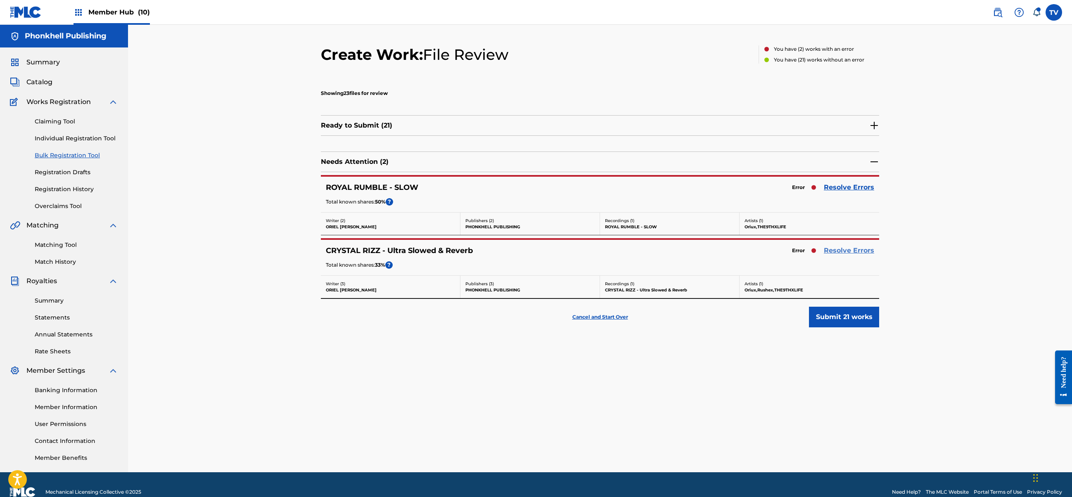
click at [833, 254] on link "Resolve Errors" at bounding box center [848, 251] width 50 height 10
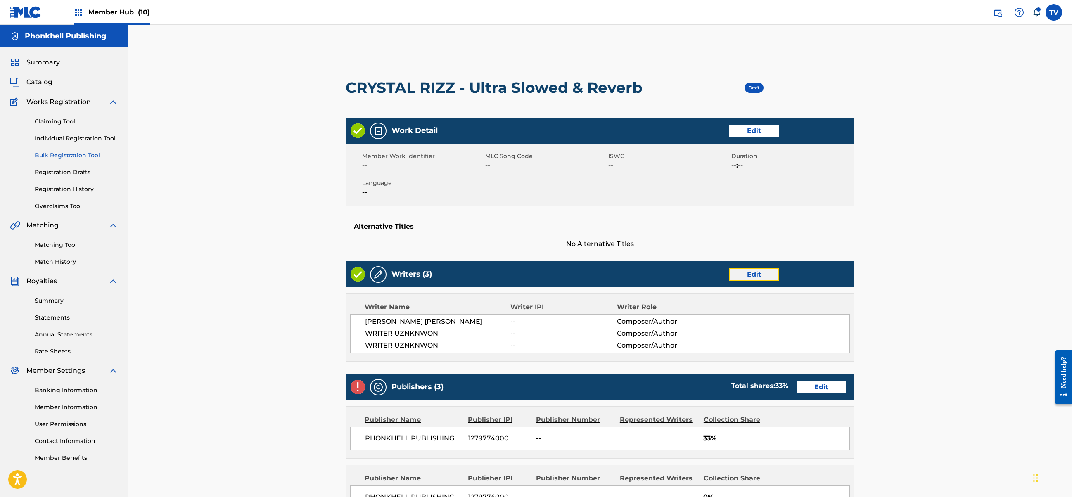
click at [740, 272] on link "Edit" at bounding box center [754, 274] width 50 height 12
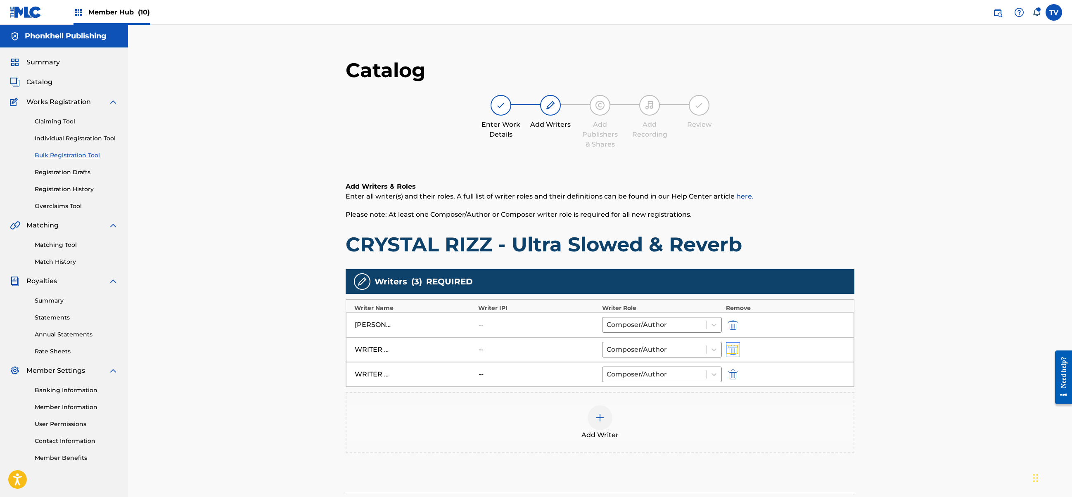
click at [735, 349] on img "submit" at bounding box center [732, 350] width 9 height 10
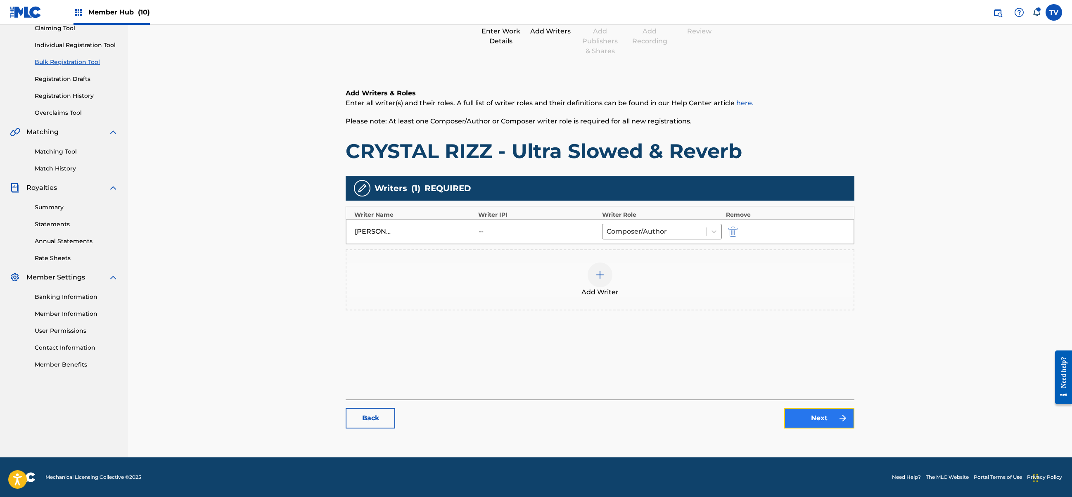
click at [818, 419] on link "Next" at bounding box center [819, 418] width 70 height 21
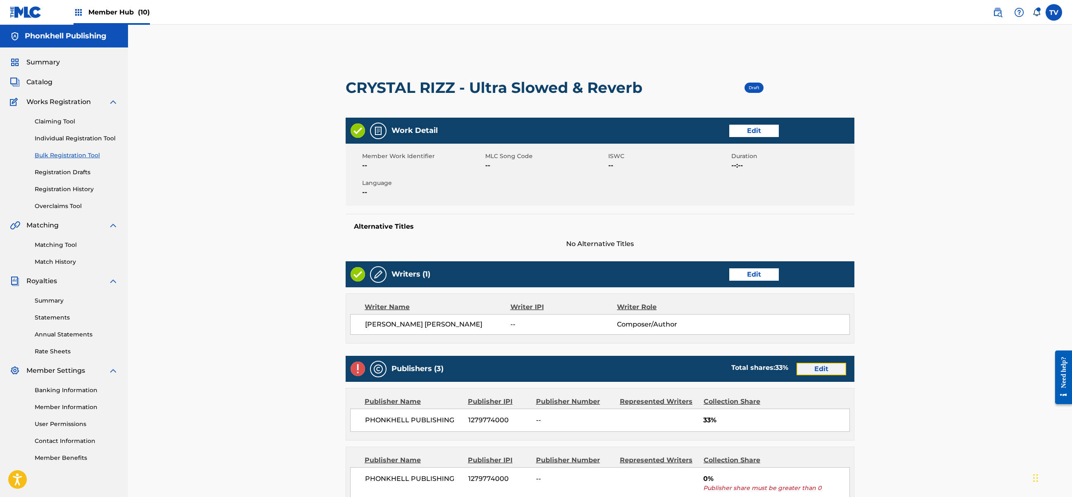
click at [828, 369] on link "Edit" at bounding box center [821, 369] width 50 height 12
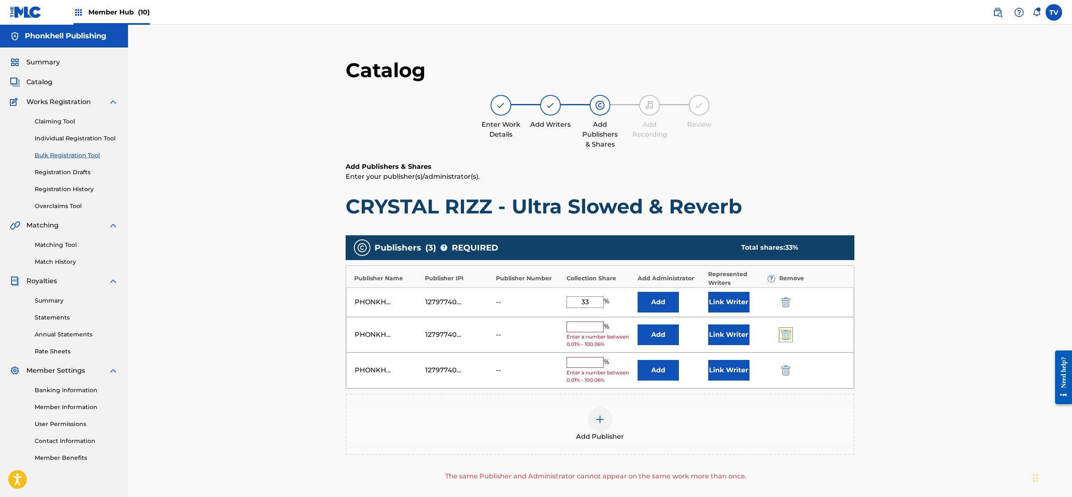
click at [789, 331] on img "submit" at bounding box center [785, 335] width 9 height 10
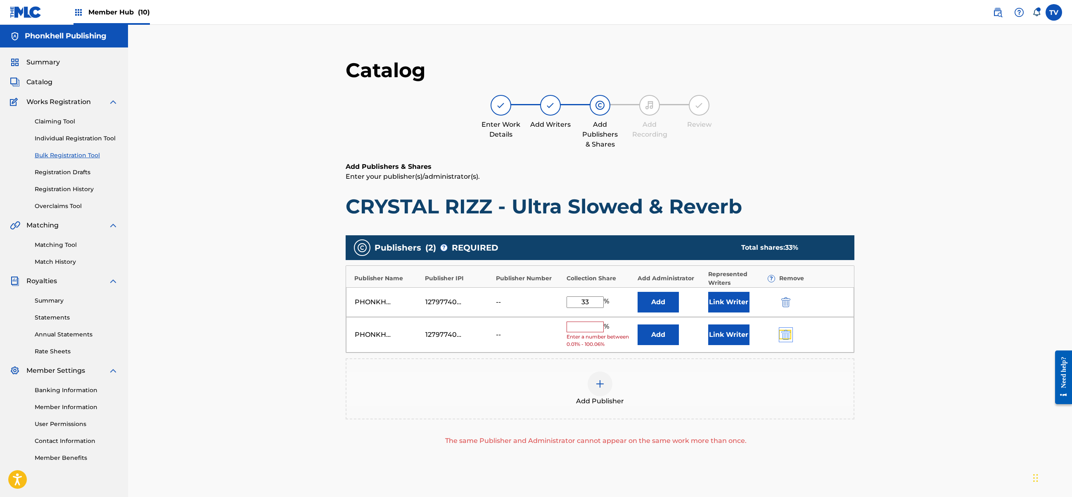
click at [789, 331] on img "submit" at bounding box center [785, 335] width 9 height 10
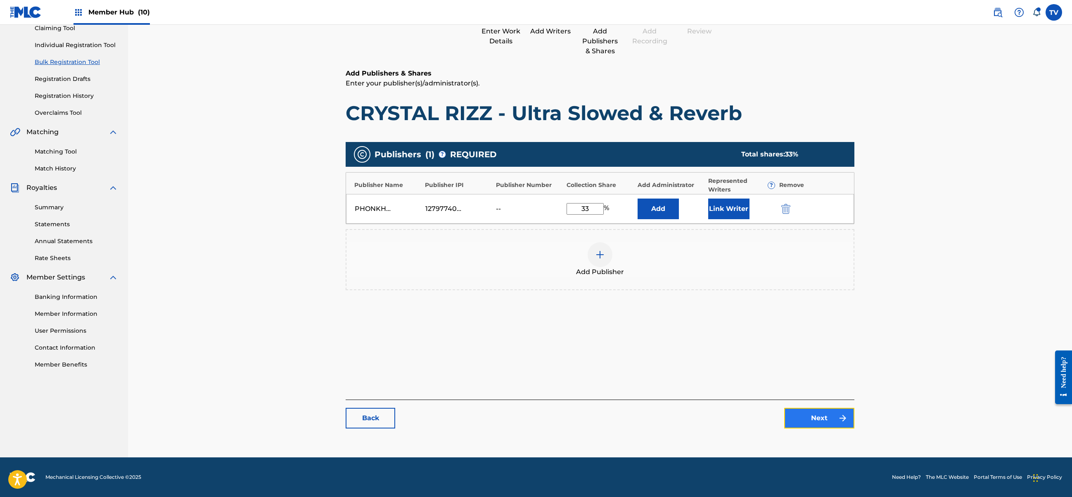
click at [820, 413] on link "Next" at bounding box center [819, 418] width 70 height 21
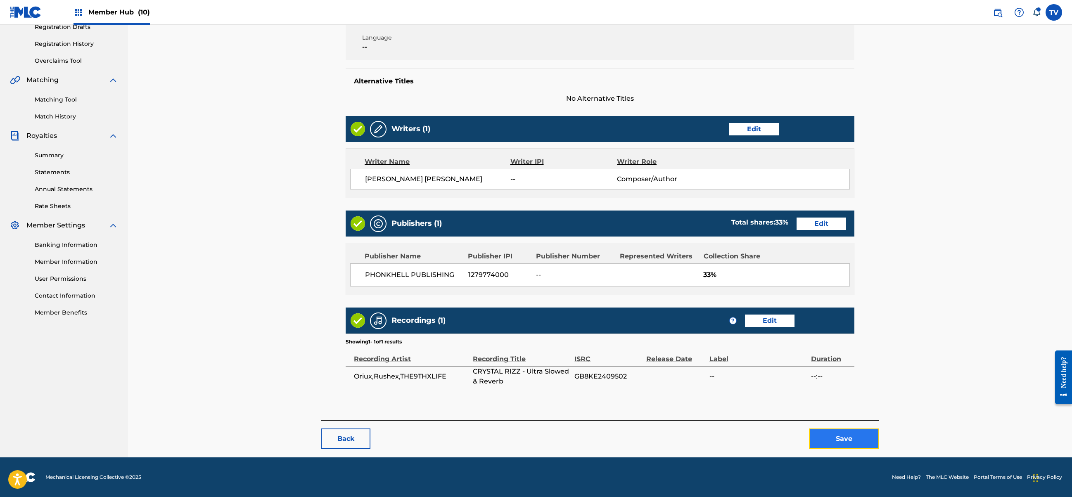
click at [846, 438] on button "Save" at bounding box center [844, 438] width 70 height 21
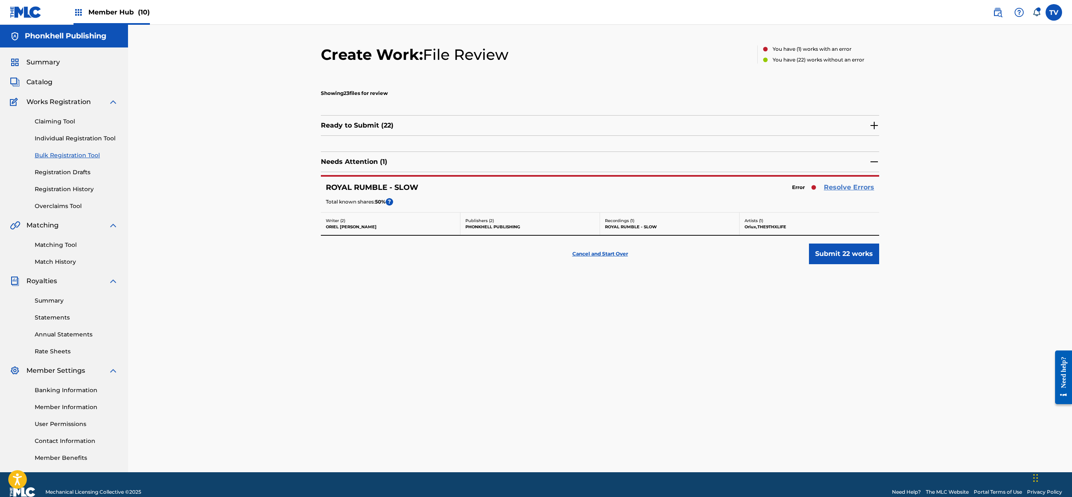
click at [840, 187] on link "Resolve Errors" at bounding box center [848, 187] width 50 height 10
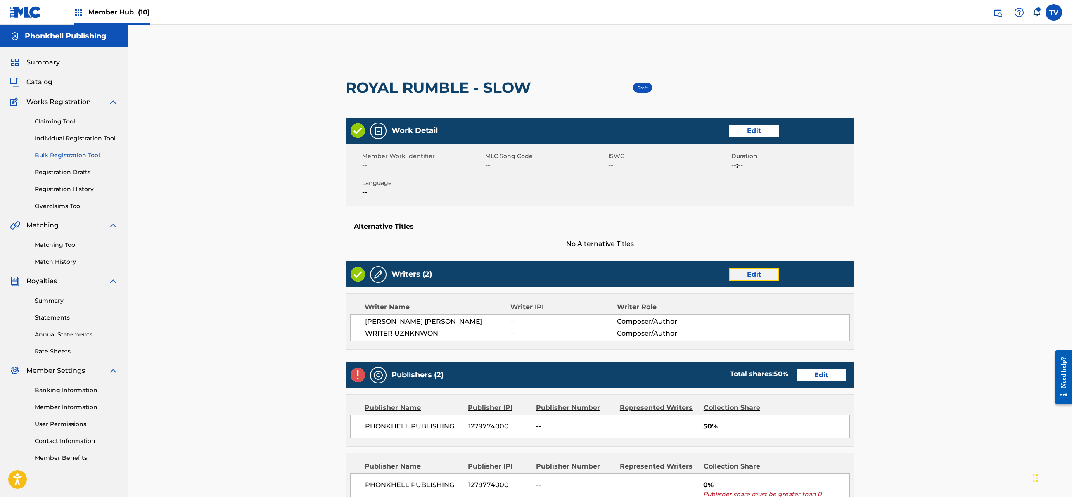
click at [743, 277] on link "Edit" at bounding box center [754, 274] width 50 height 12
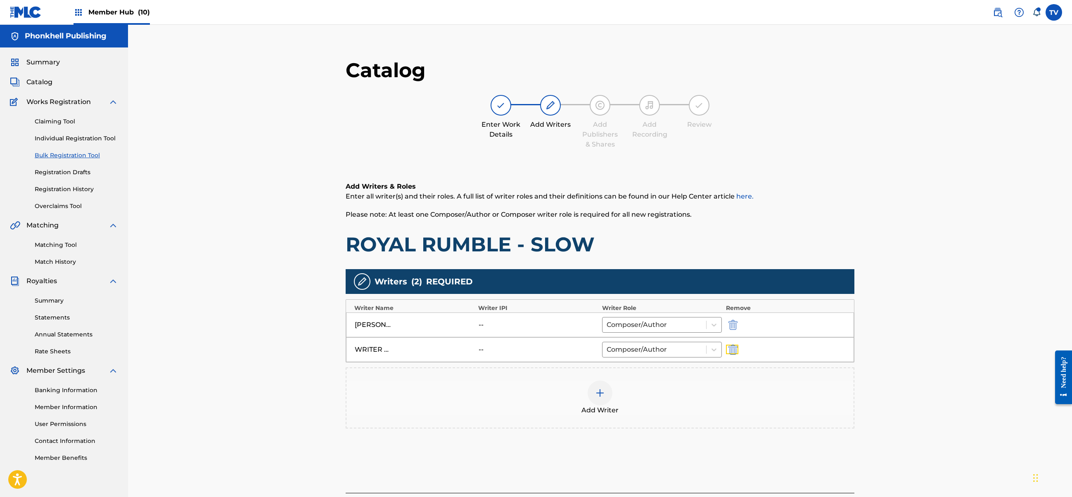
click at [735, 348] on img "submit" at bounding box center [732, 350] width 9 height 10
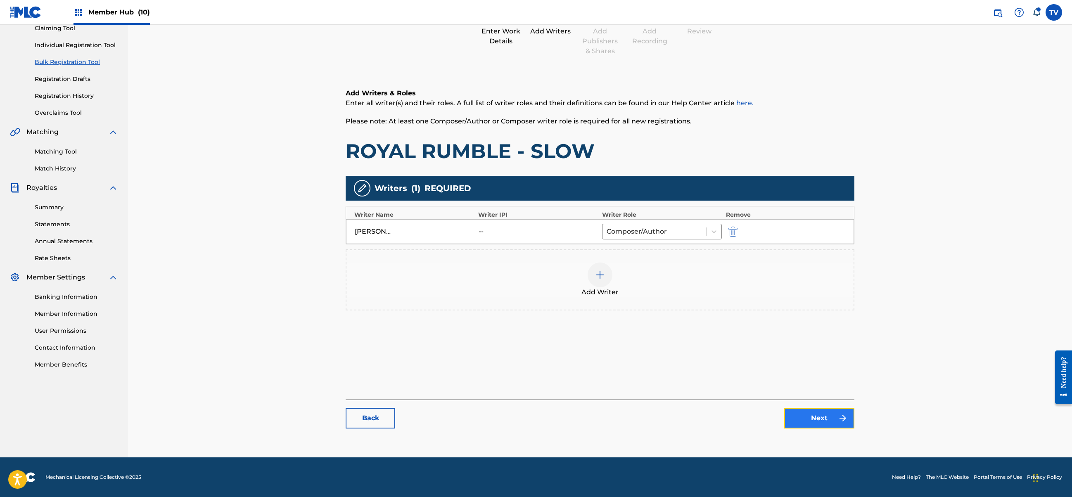
click at [814, 418] on link "Next" at bounding box center [819, 418] width 70 height 21
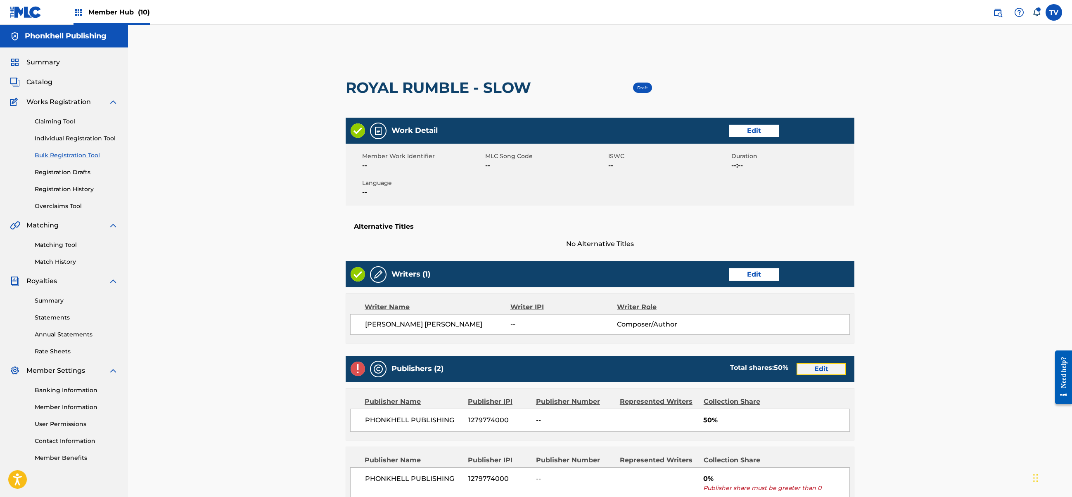
click at [817, 363] on link "Edit" at bounding box center [821, 369] width 50 height 12
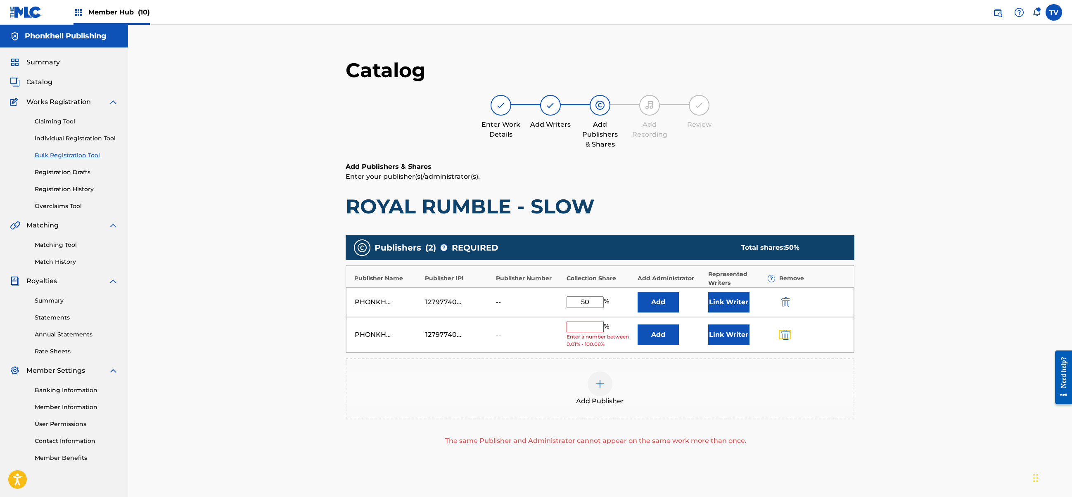
click at [779, 332] on button "submit" at bounding box center [784, 334] width 12 height 9
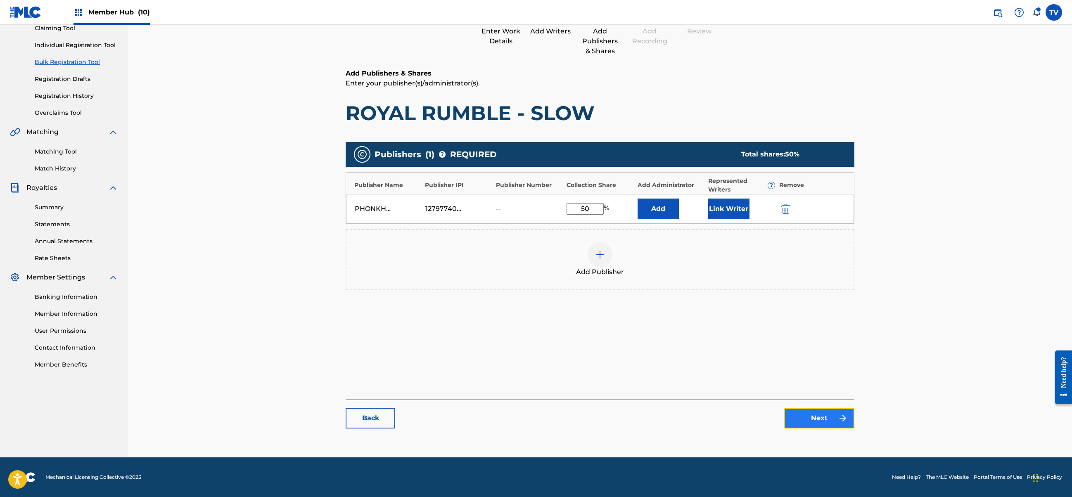
click at [807, 425] on link "Next" at bounding box center [819, 418] width 70 height 21
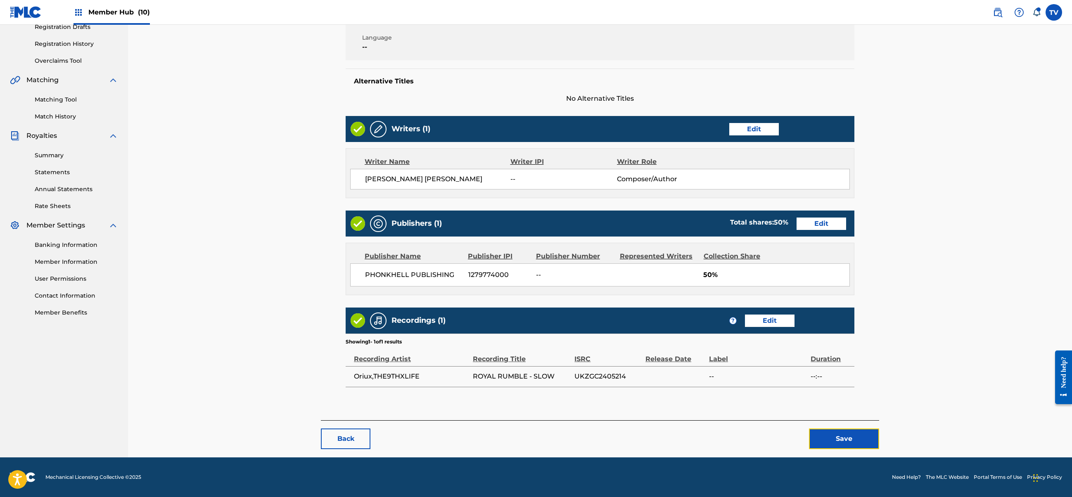
click at [841, 435] on button "Save" at bounding box center [844, 438] width 70 height 21
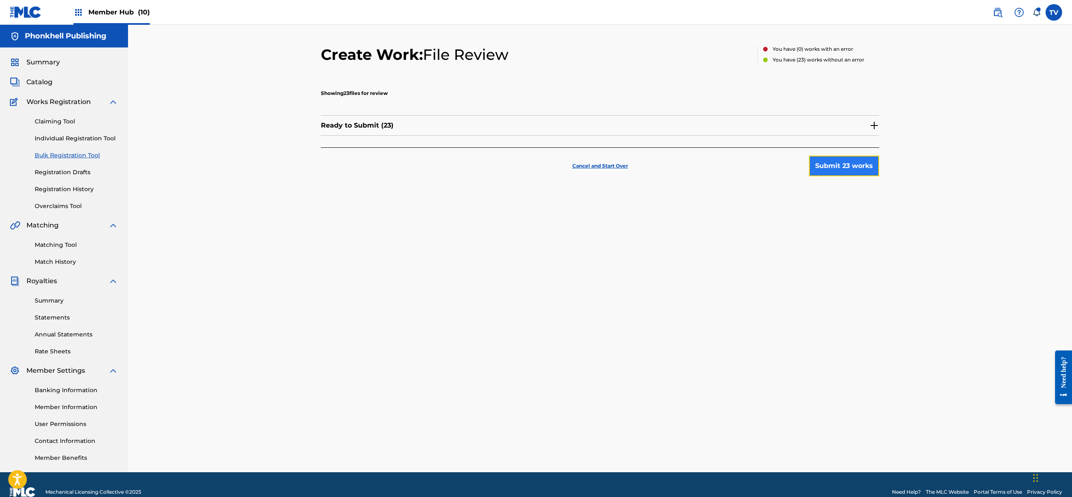
click at [841, 164] on button "Submit 23 works" at bounding box center [844, 166] width 70 height 21
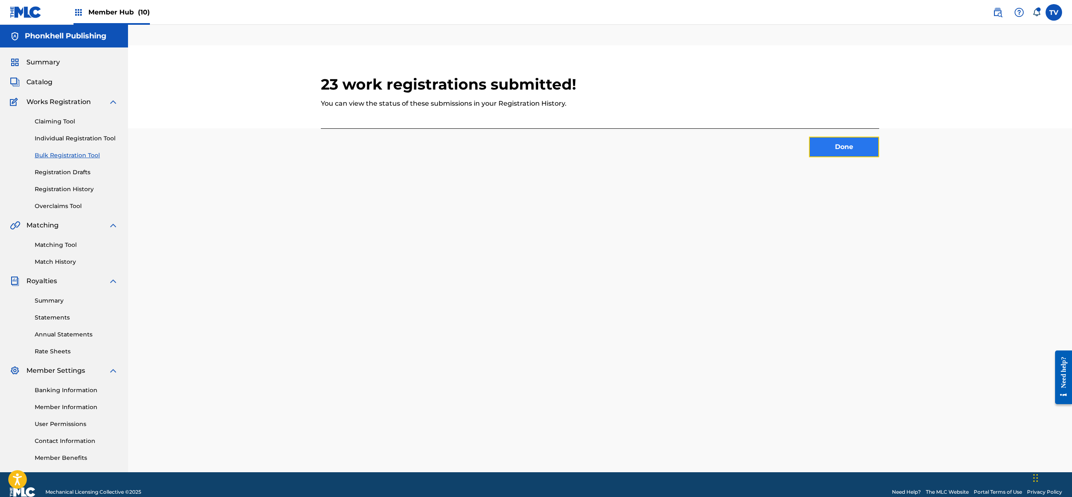
click at [844, 146] on button "Done" at bounding box center [844, 147] width 70 height 21
